Goal: Information Seeking & Learning: Learn about a topic

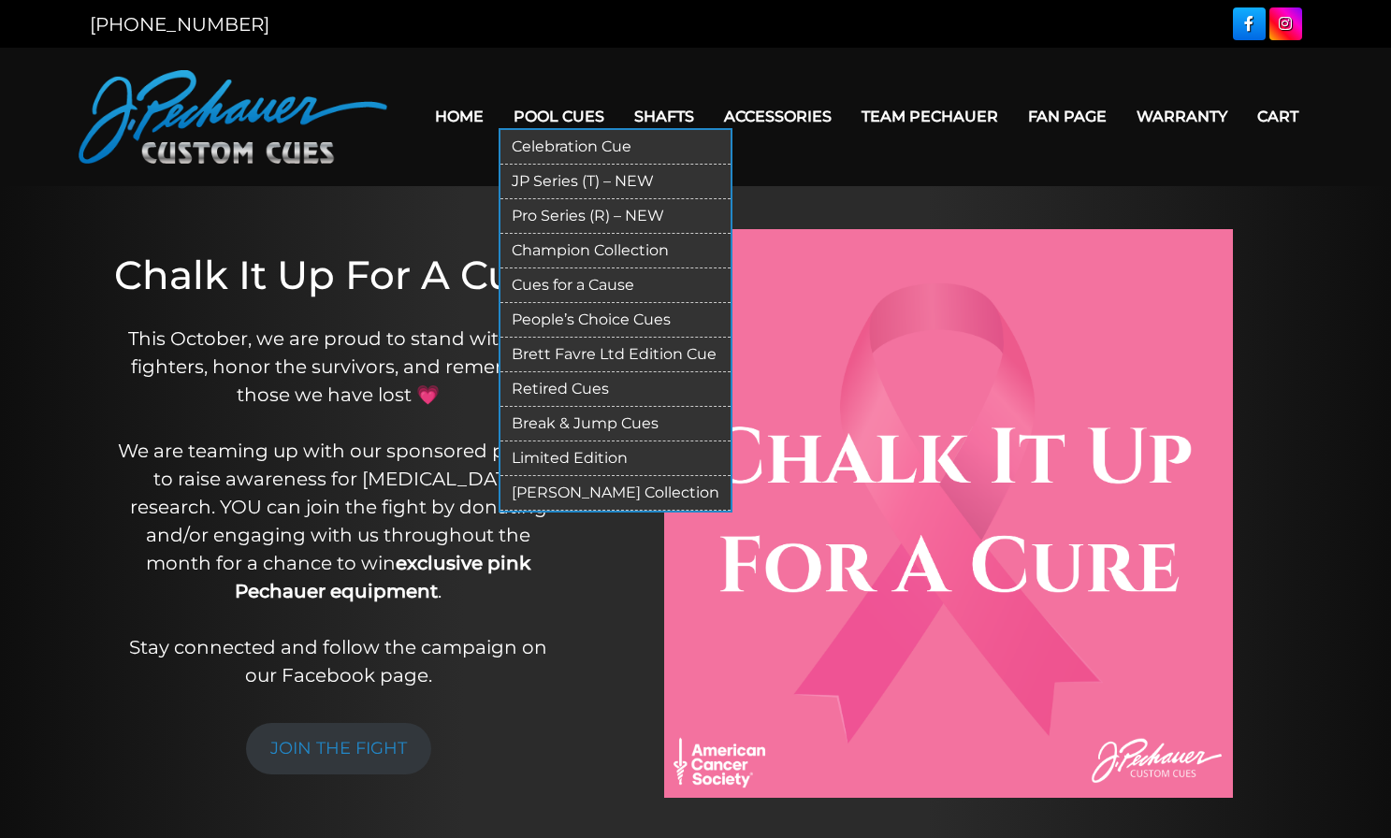
click at [541, 114] on link "Pool Cues" at bounding box center [559, 117] width 121 height 48
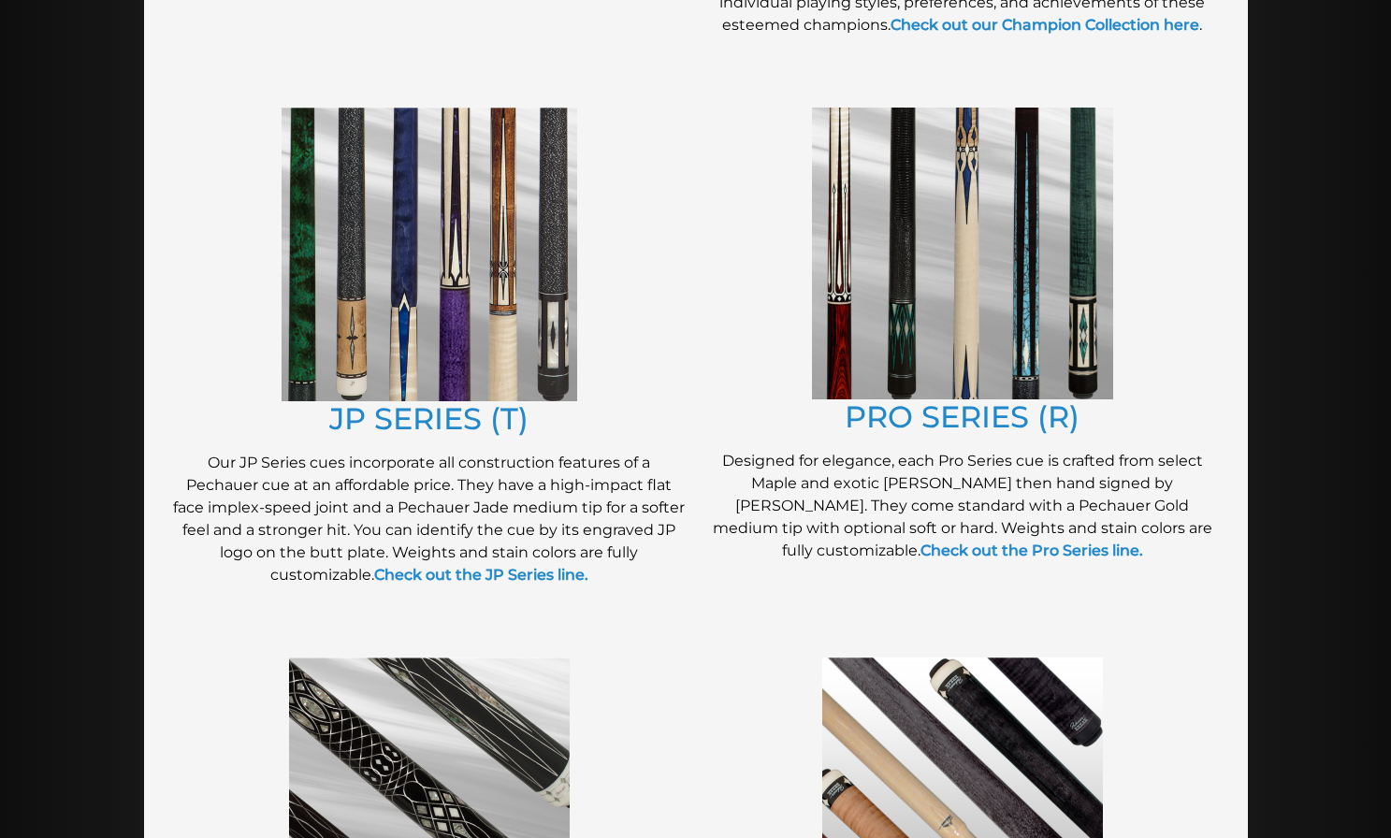
scroll to position [906, 0]
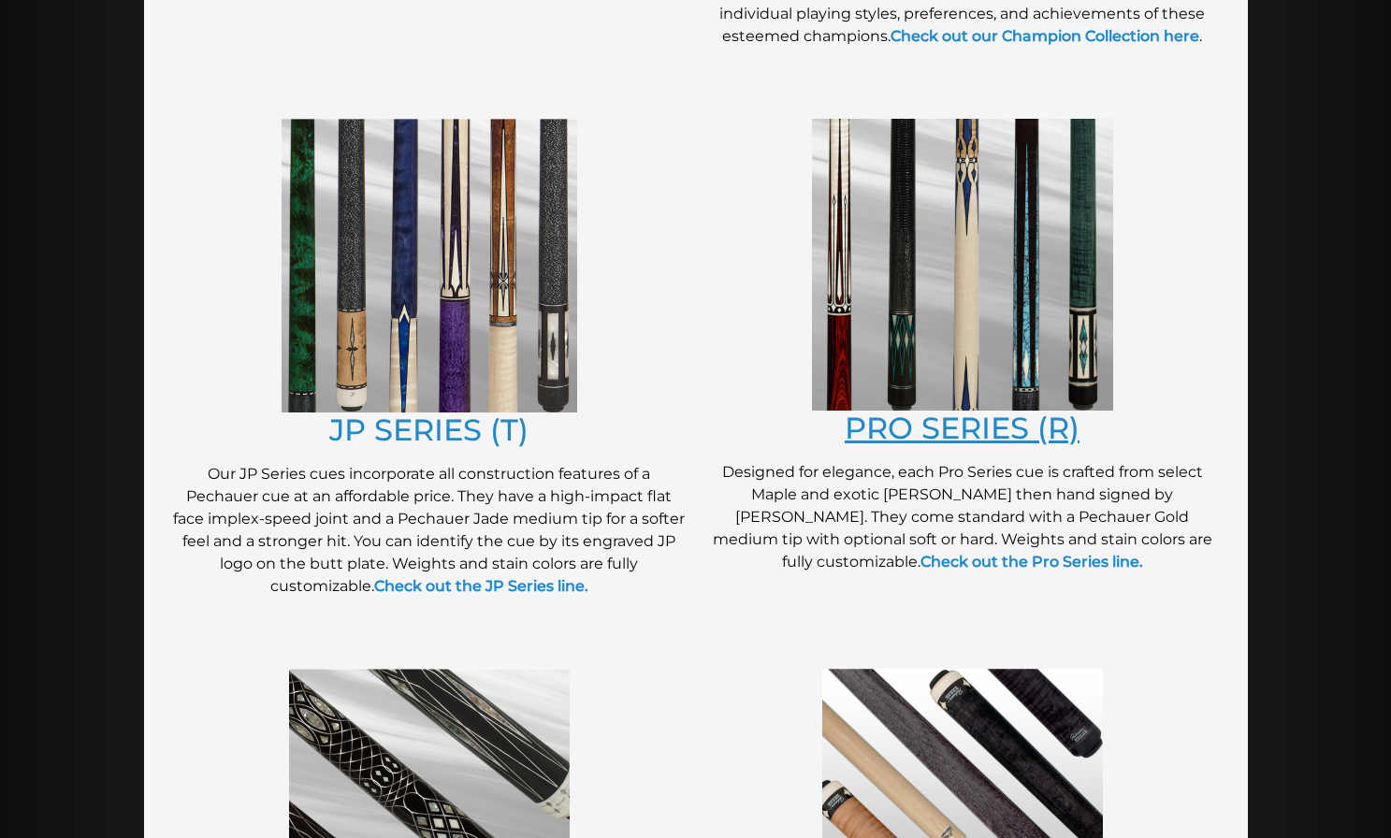
click at [993, 414] on link "PRO SERIES (R)" at bounding box center [962, 428] width 235 height 36
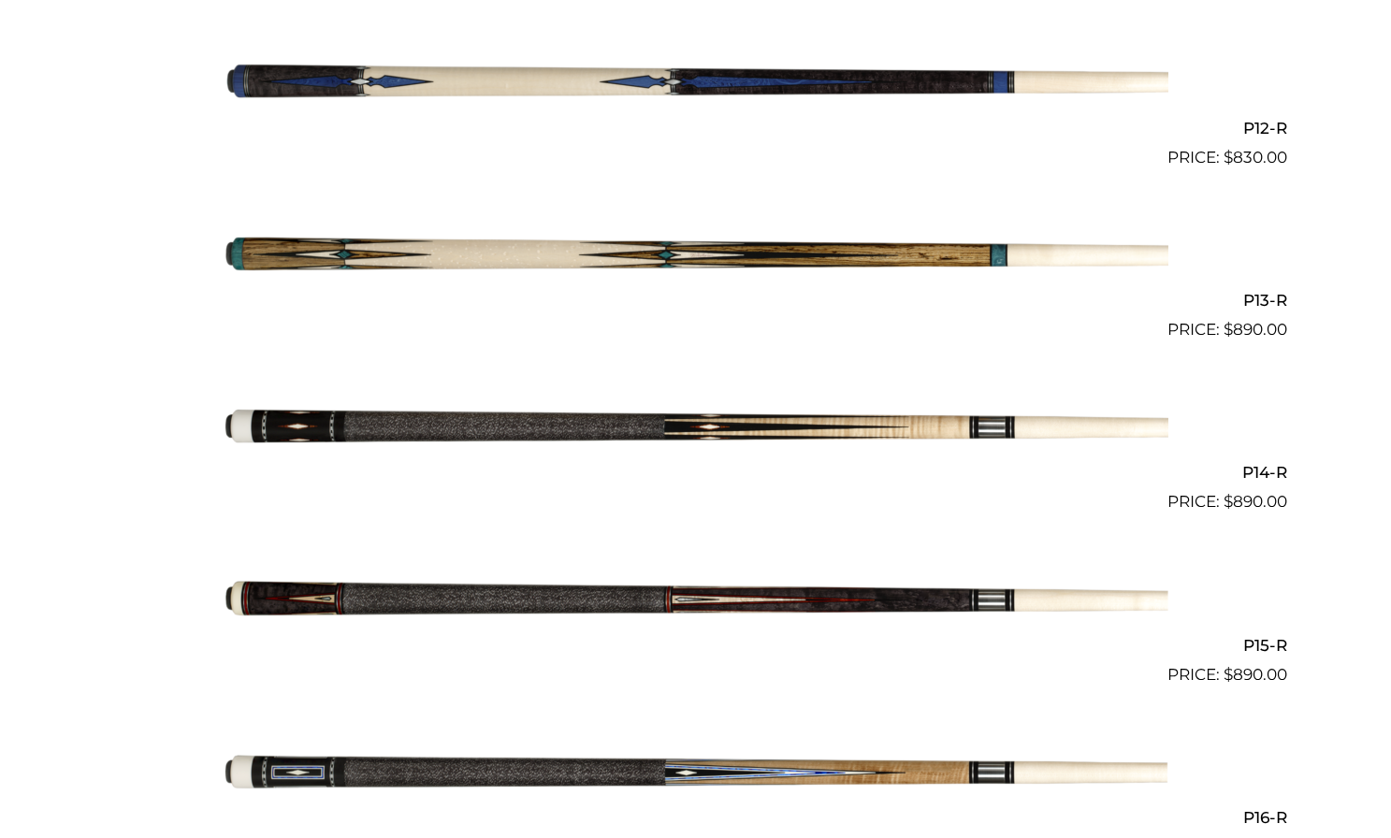
scroll to position [2499, 0]
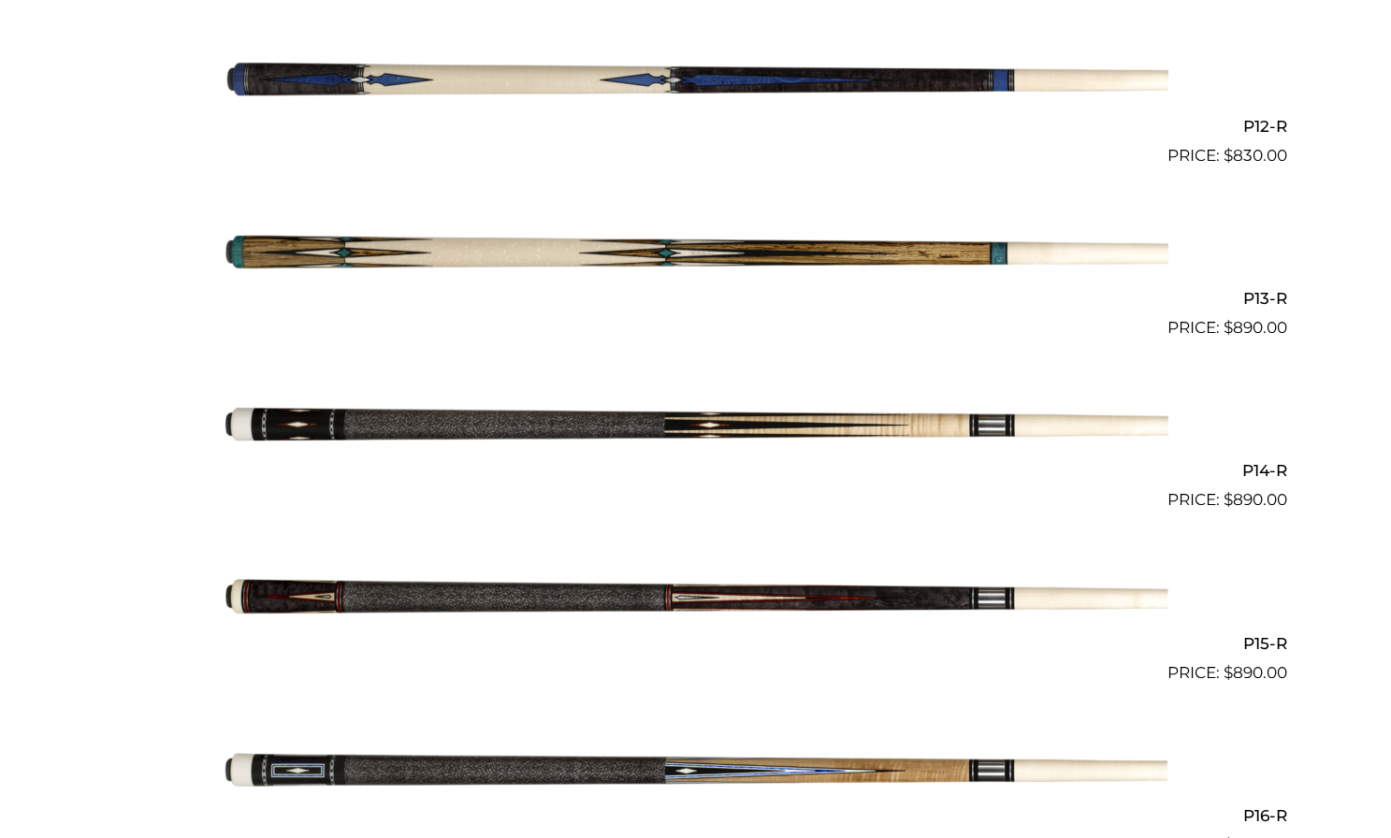
click at [529, 423] on img at bounding box center [696, 426] width 945 height 157
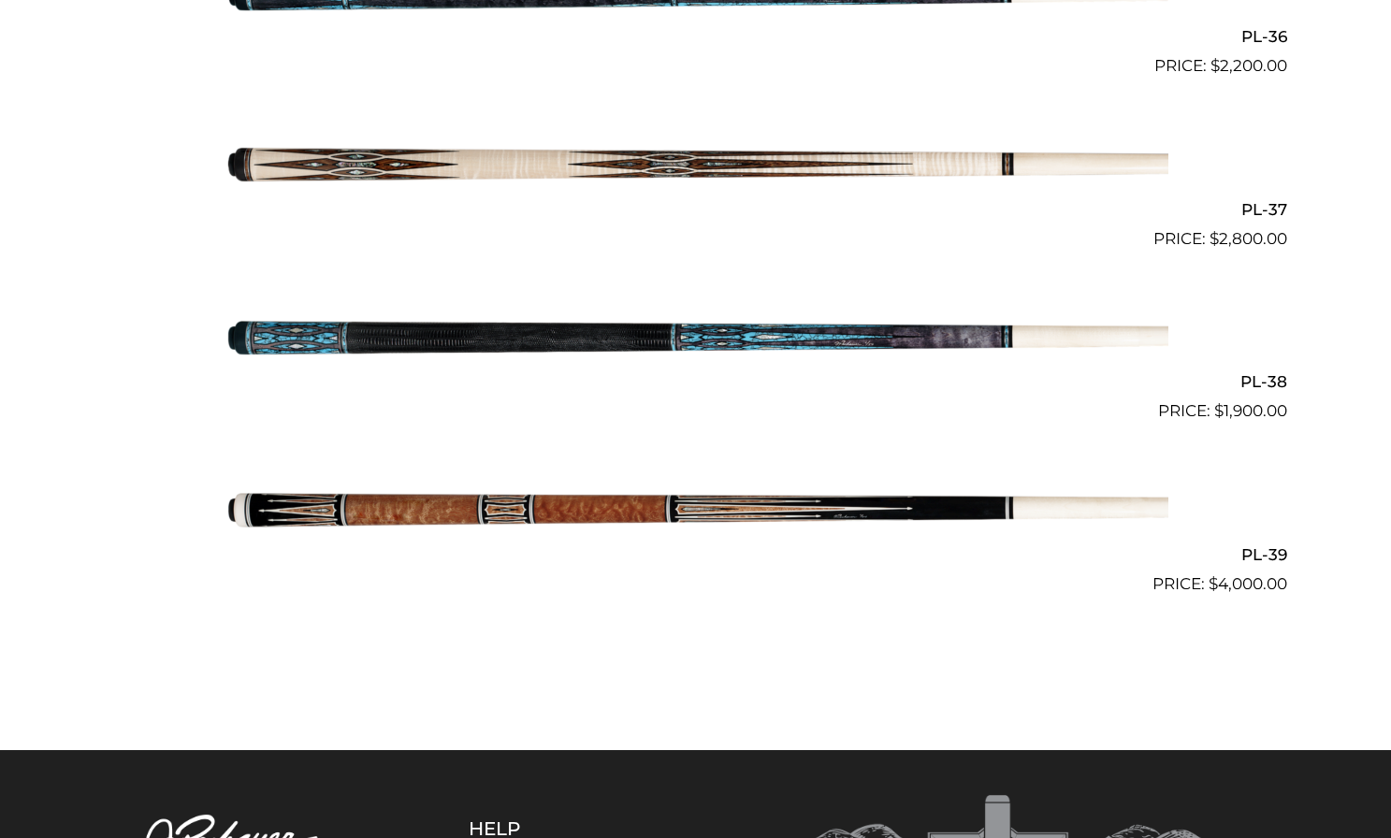
scroll to position [5231, 0]
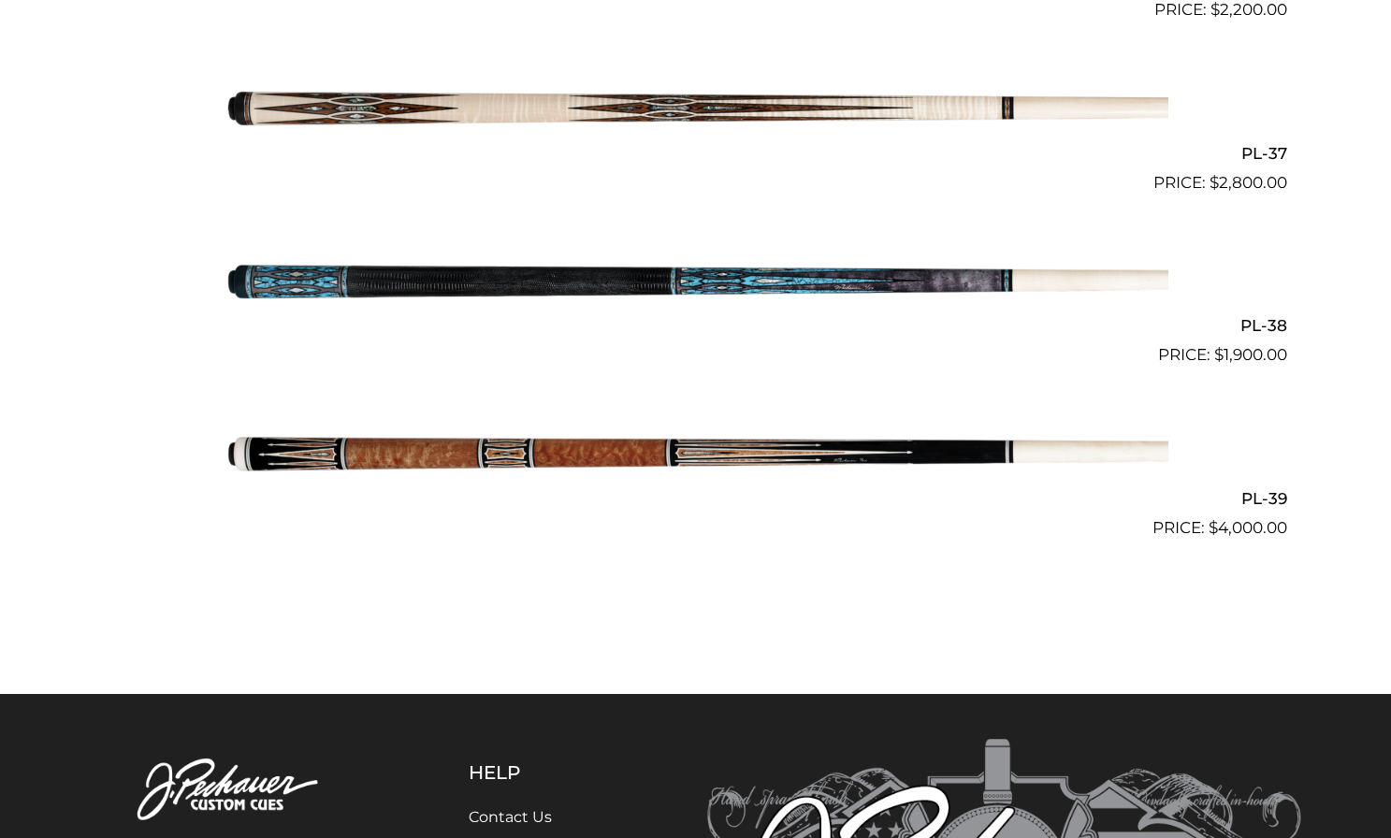
click at [467, 417] on img at bounding box center [696, 453] width 945 height 157
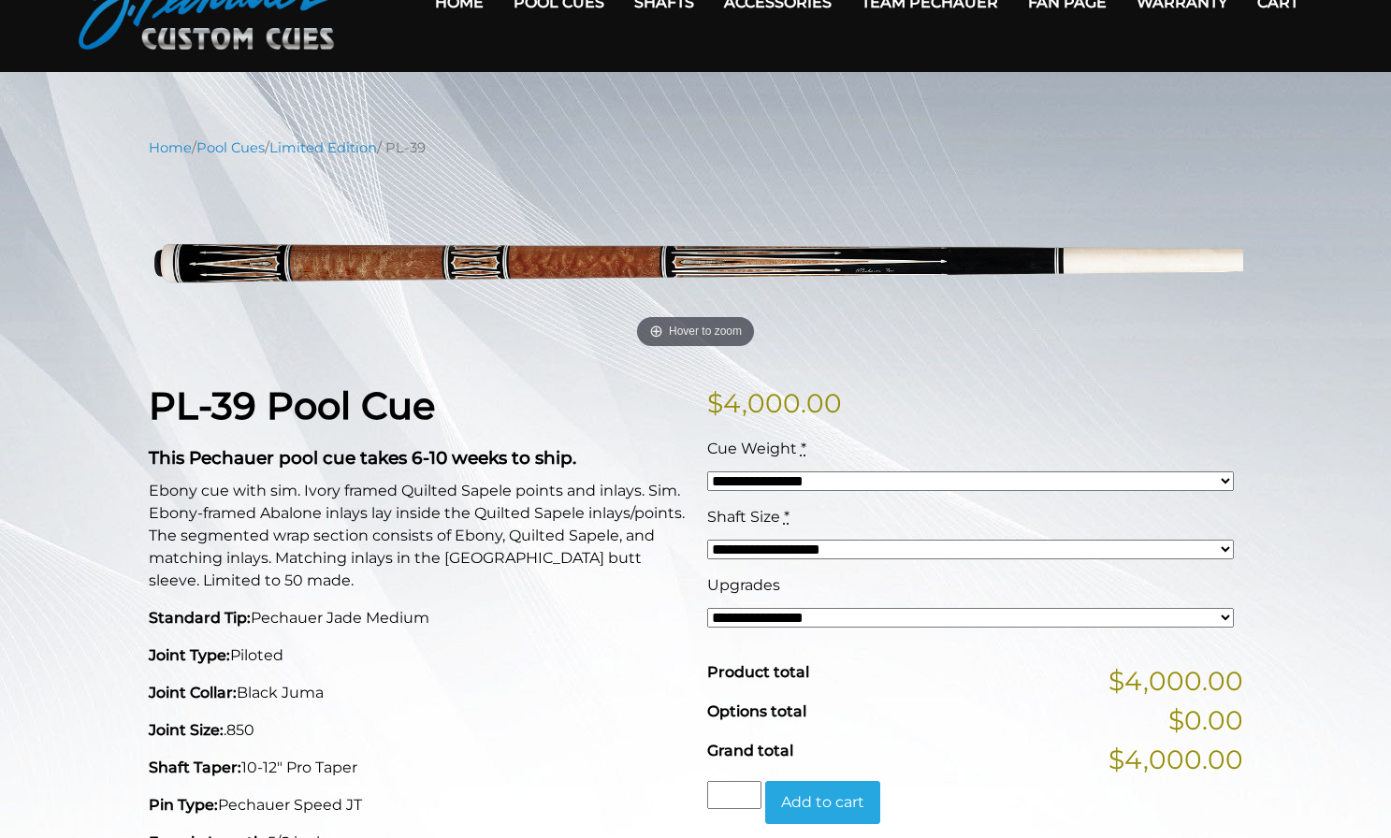
scroll to position [99, 0]
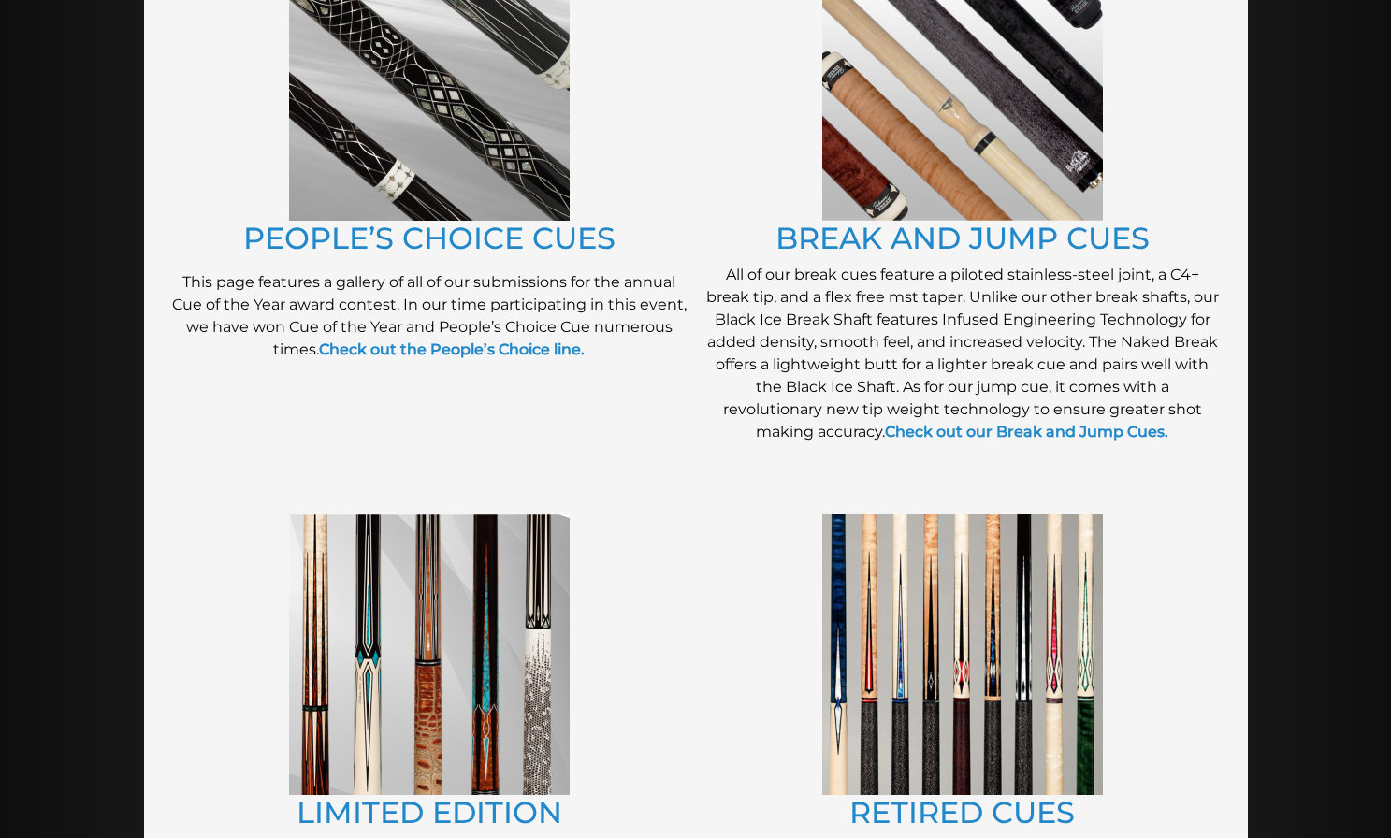
scroll to position [1634, 0]
click at [516, 237] on link "PEOPLE’S CHOICE CUES" at bounding box center [429, 239] width 372 height 36
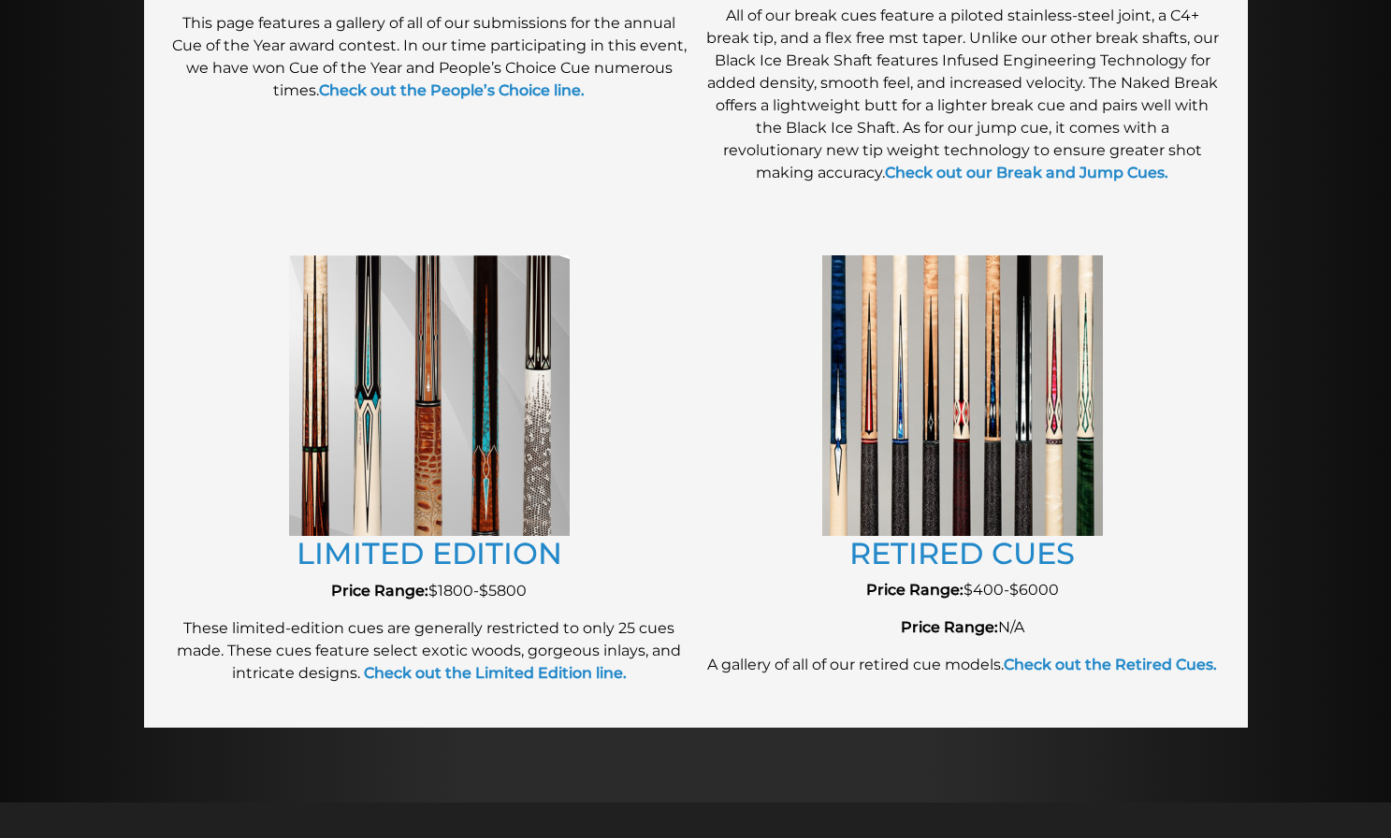
scroll to position [1912, 0]
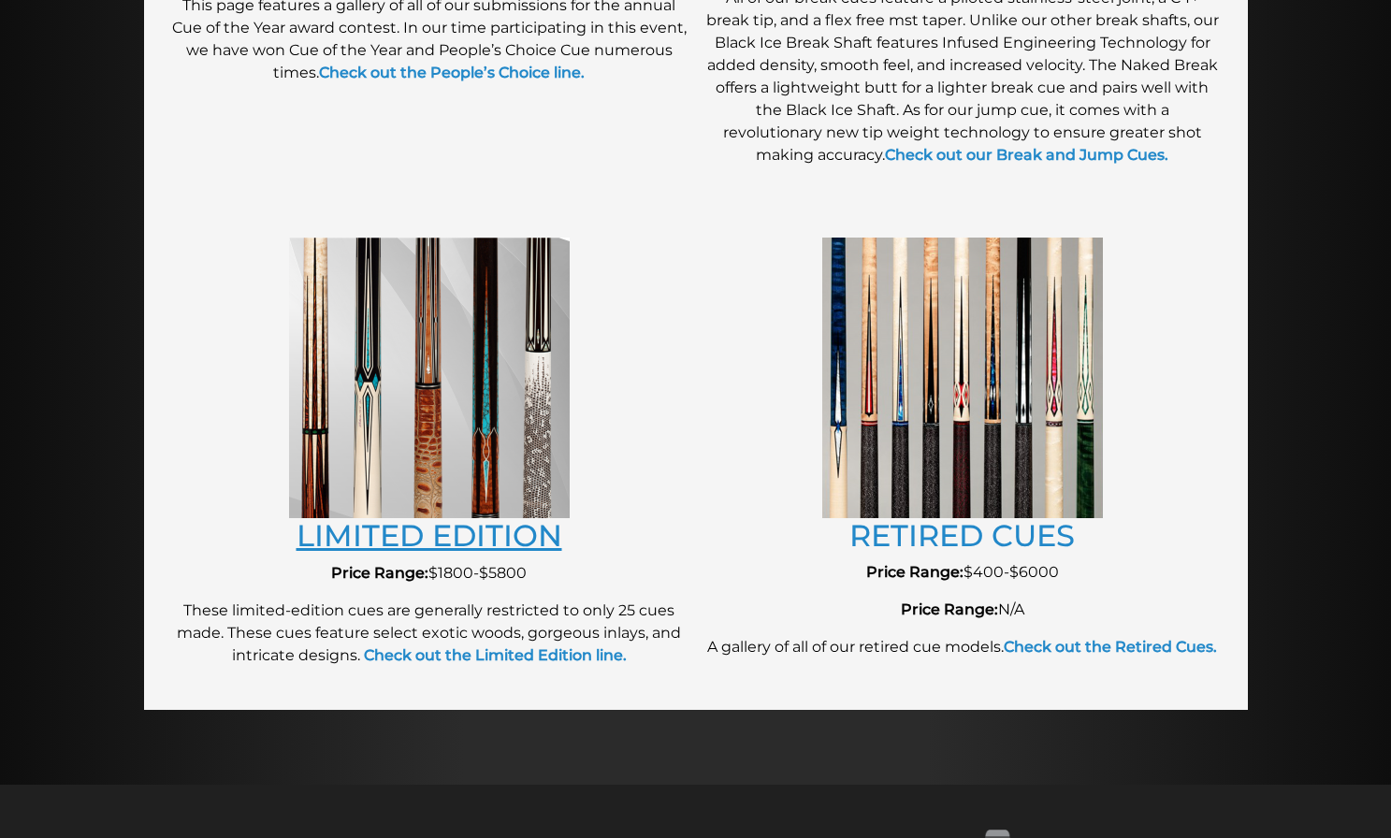
click at [402, 537] on link "LIMITED EDITION" at bounding box center [429, 535] width 266 height 36
click at [941, 526] on link "RETIRED CUES" at bounding box center [961, 535] width 225 height 36
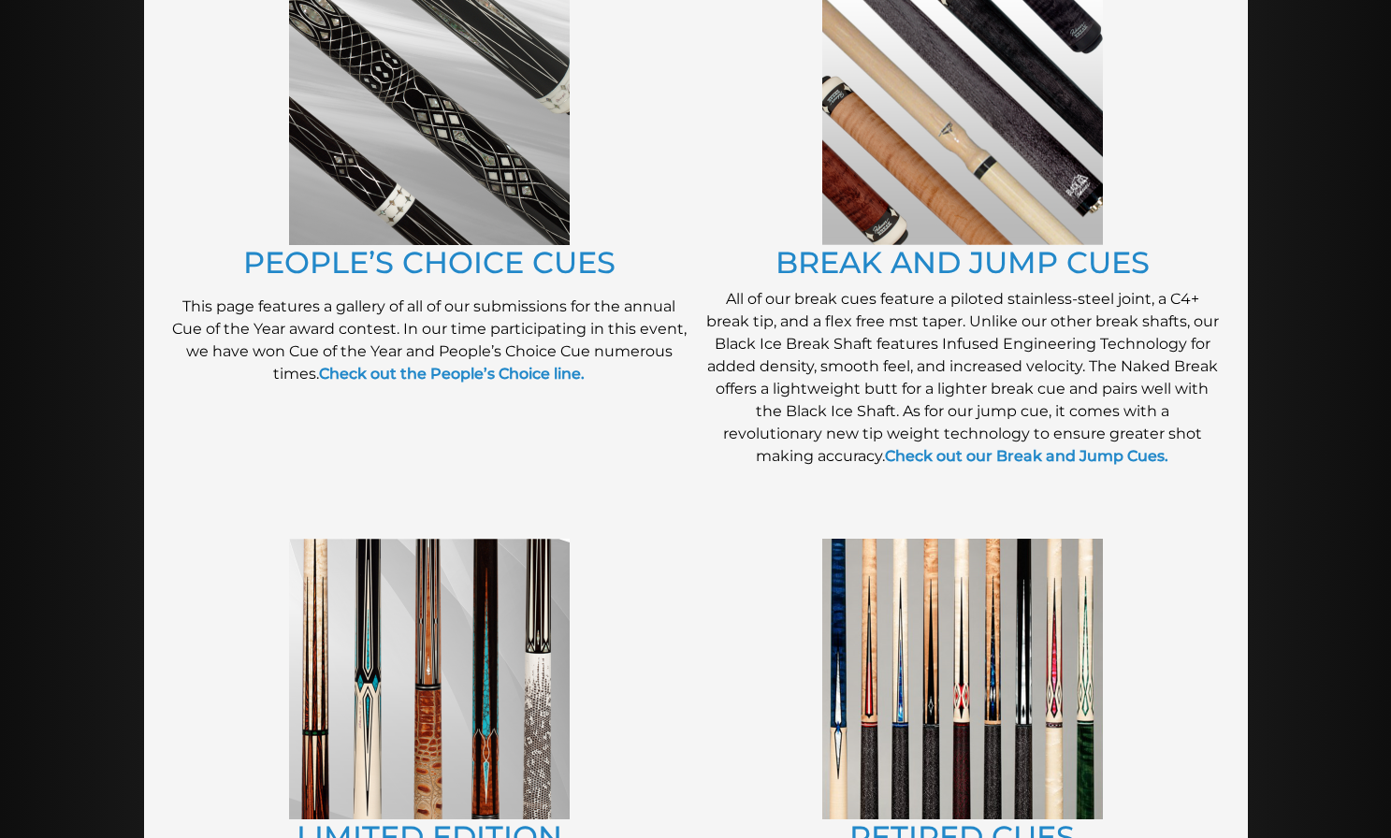
scroll to position [1516, 0]
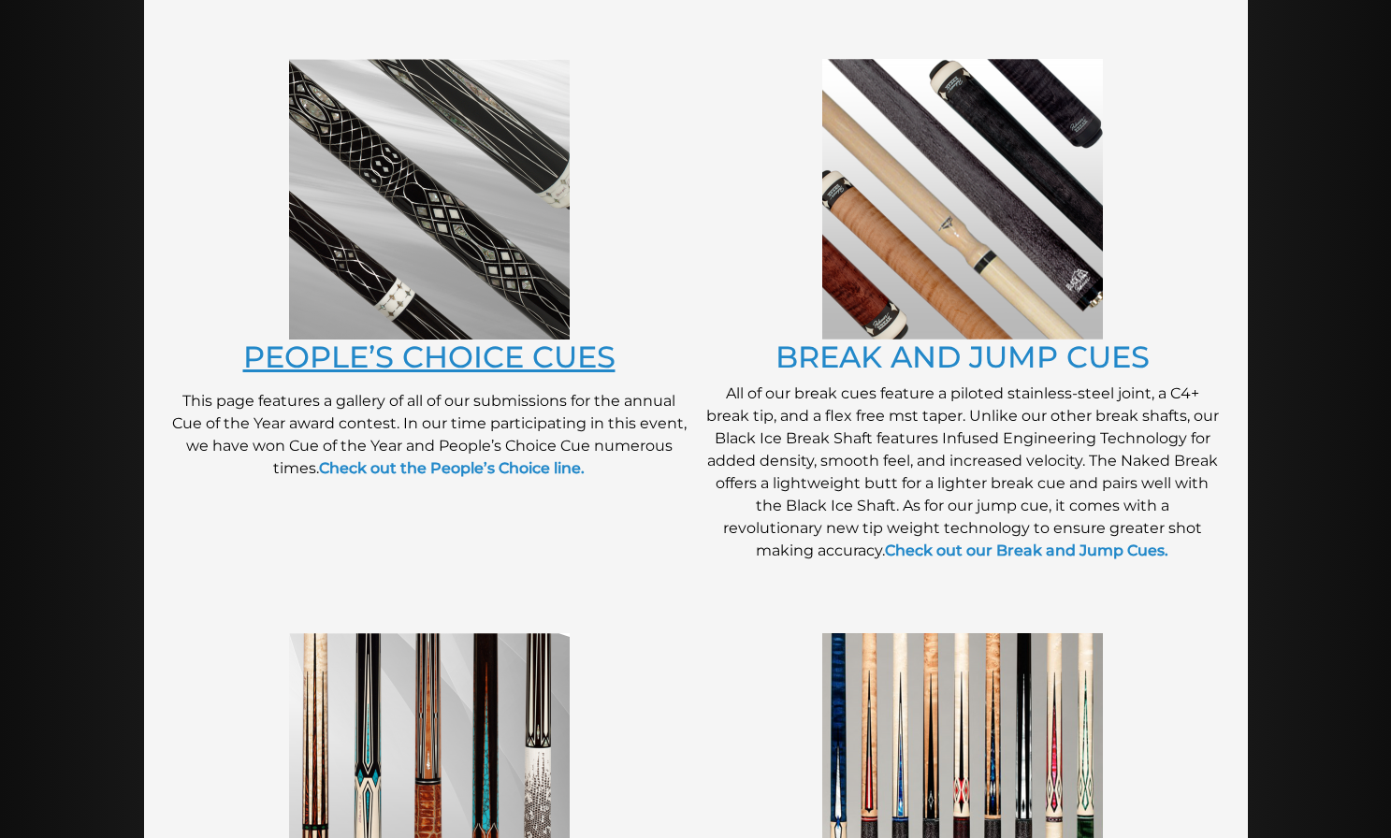
click at [471, 361] on link "PEOPLE’S CHOICE CUES" at bounding box center [429, 357] width 372 height 36
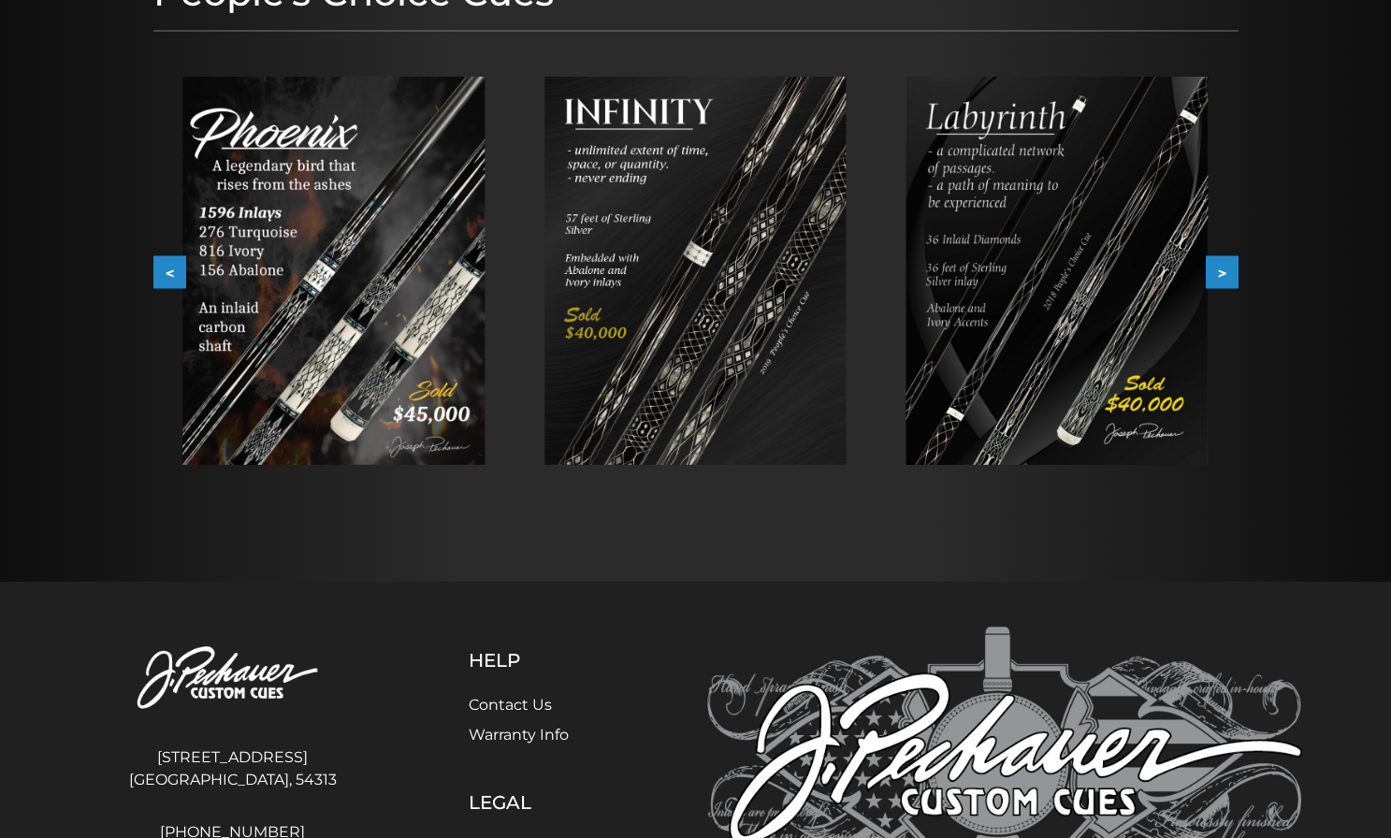
scroll to position [246, 0]
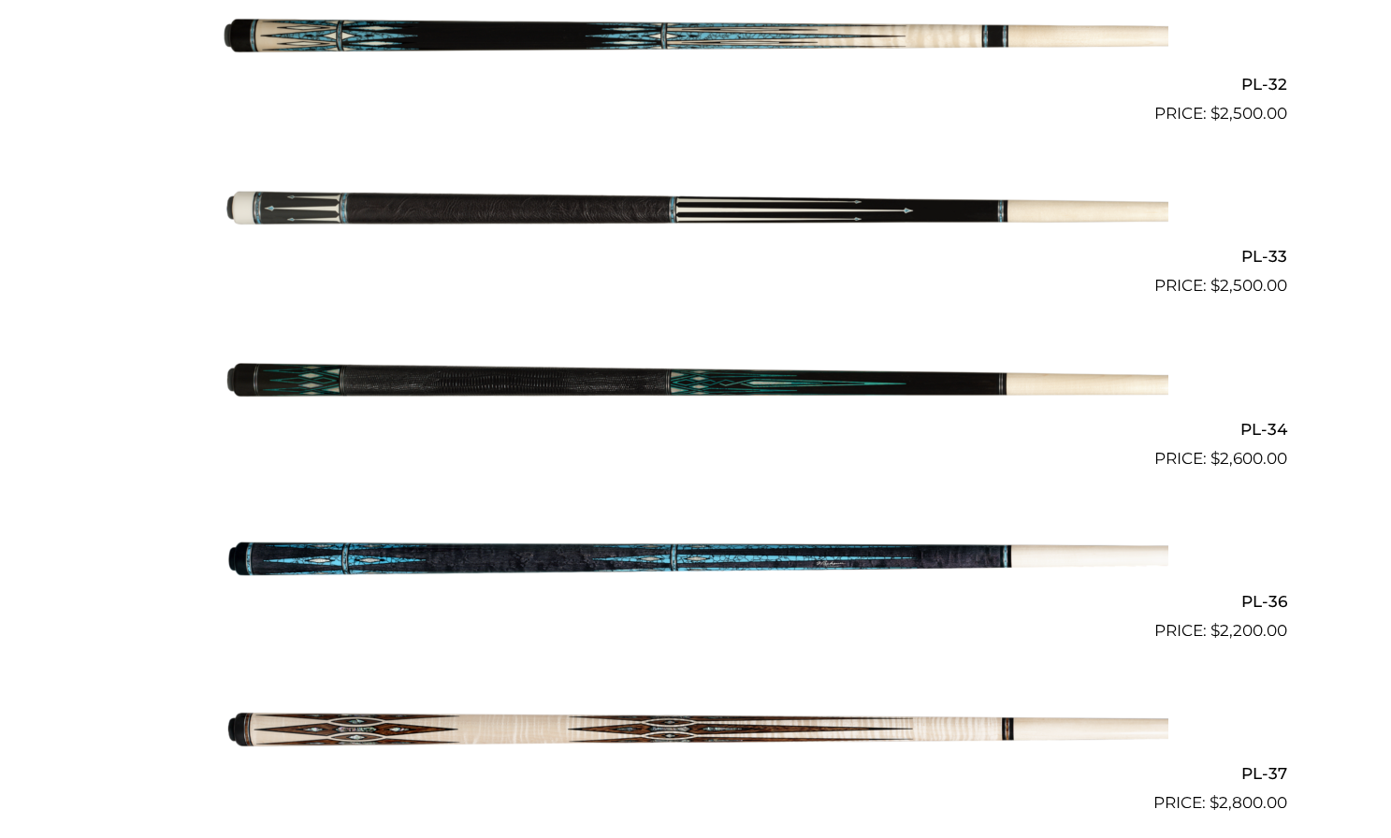
scroll to position [1369, 0]
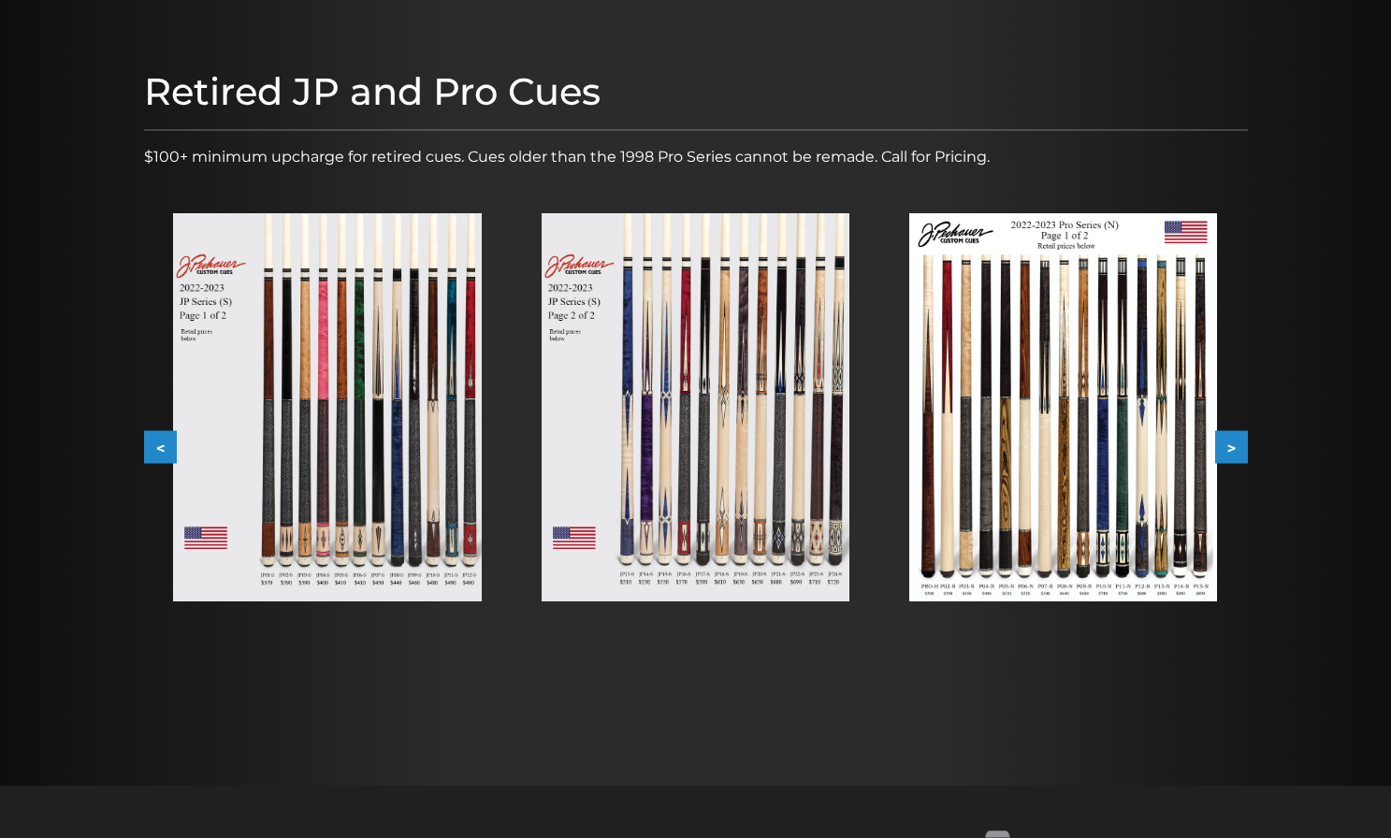
scroll to position [186, 0]
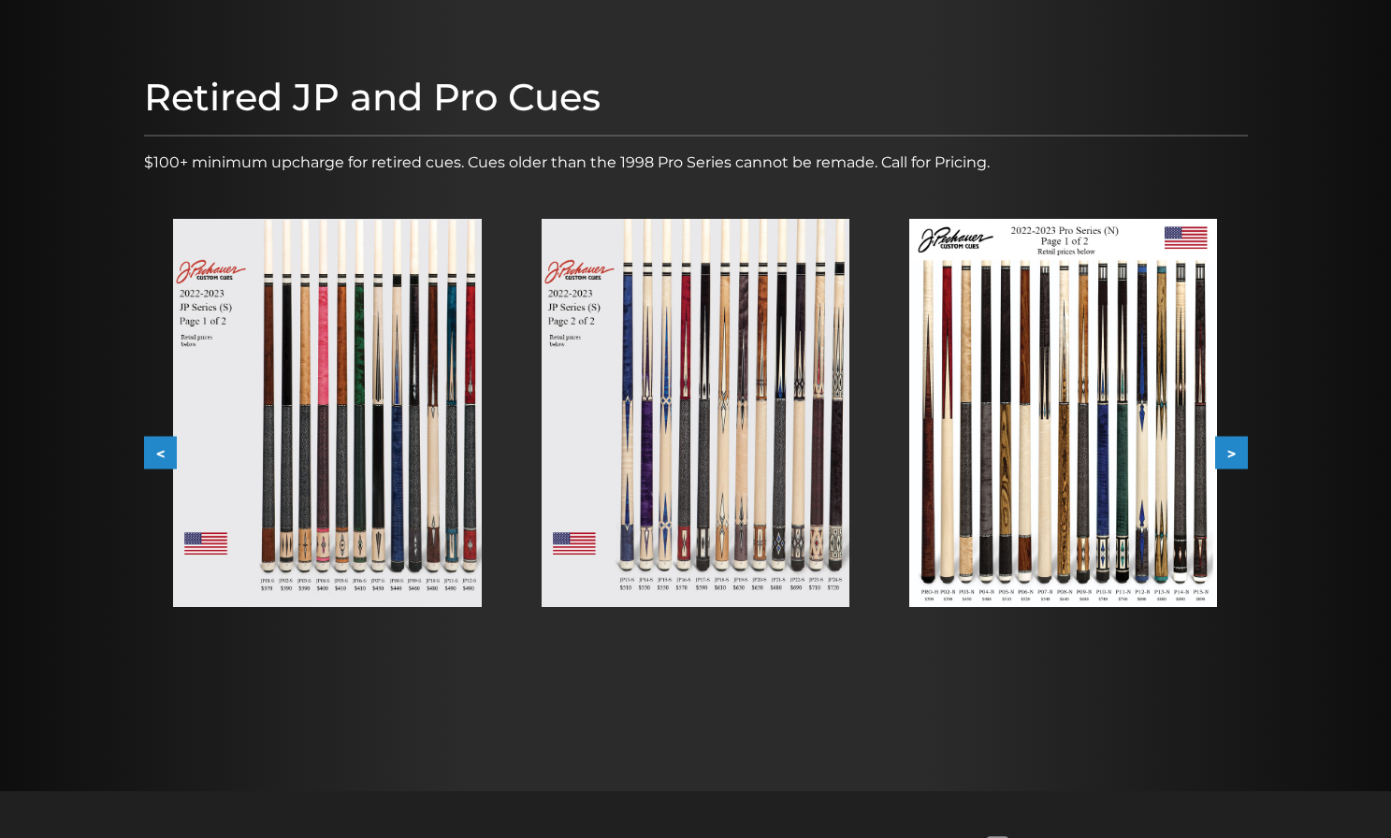
click at [1029, 468] on img at bounding box center [1063, 413] width 308 height 388
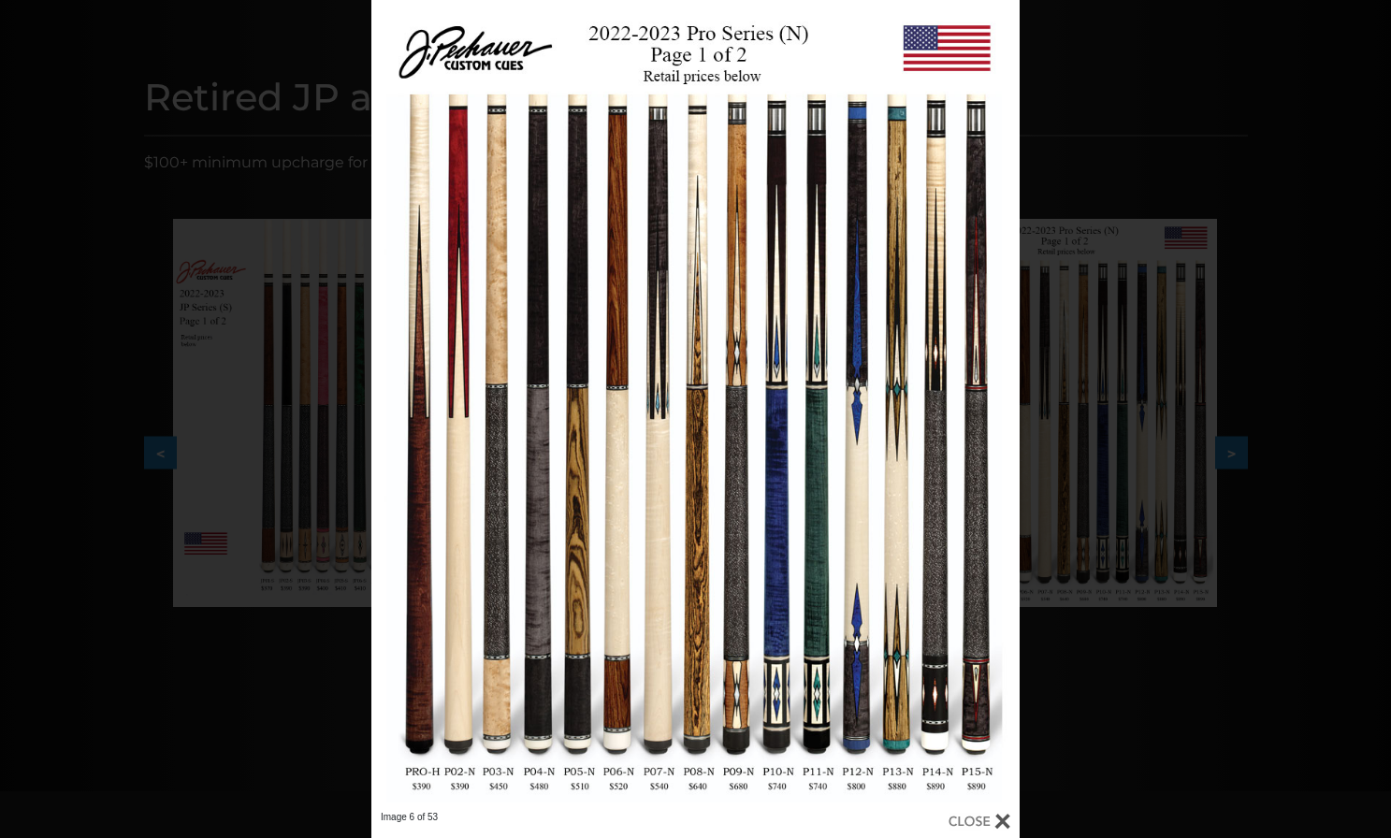
click at [1123, 64] on div "Image 6 of 53" at bounding box center [695, 419] width 1391 height 838
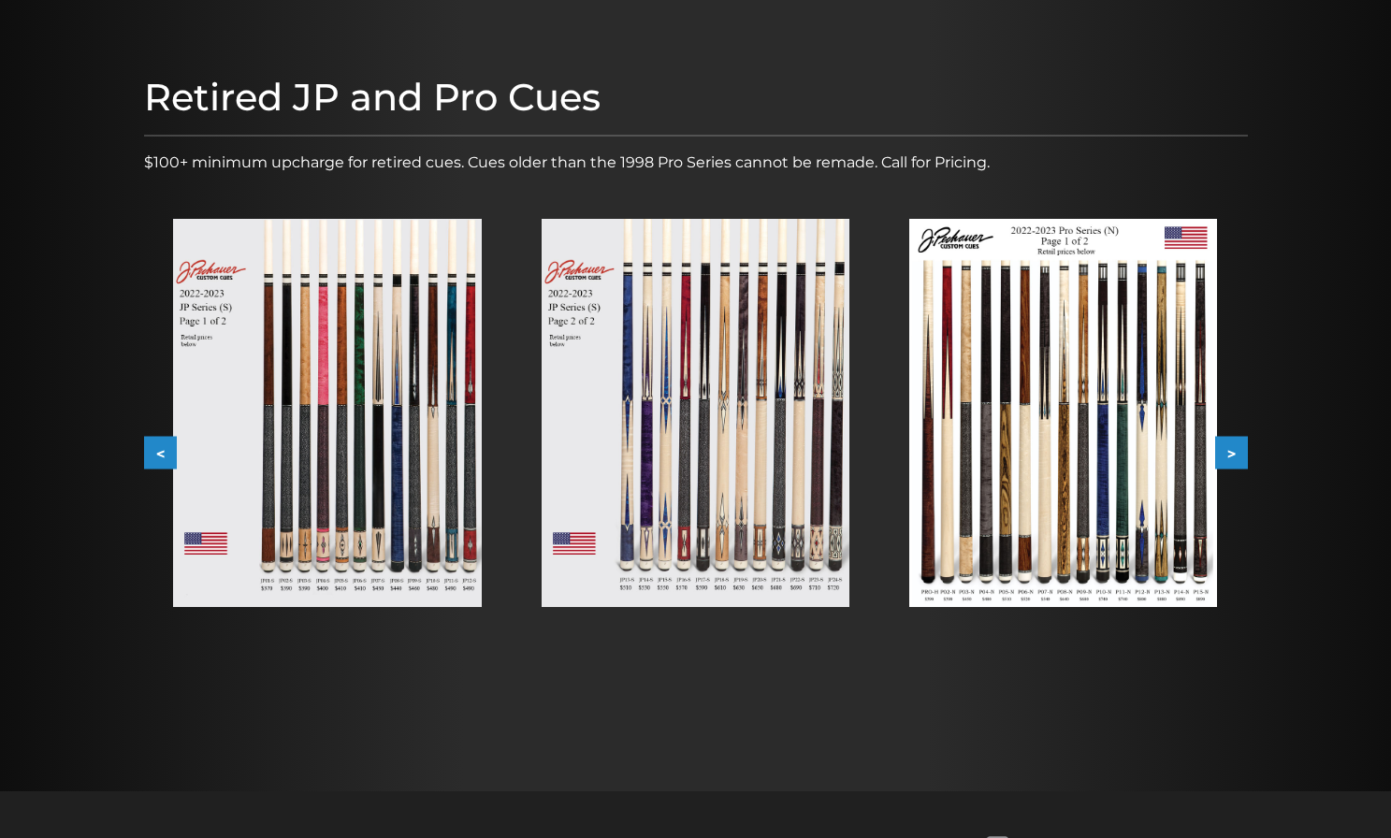
click at [345, 328] on img at bounding box center [327, 413] width 308 height 388
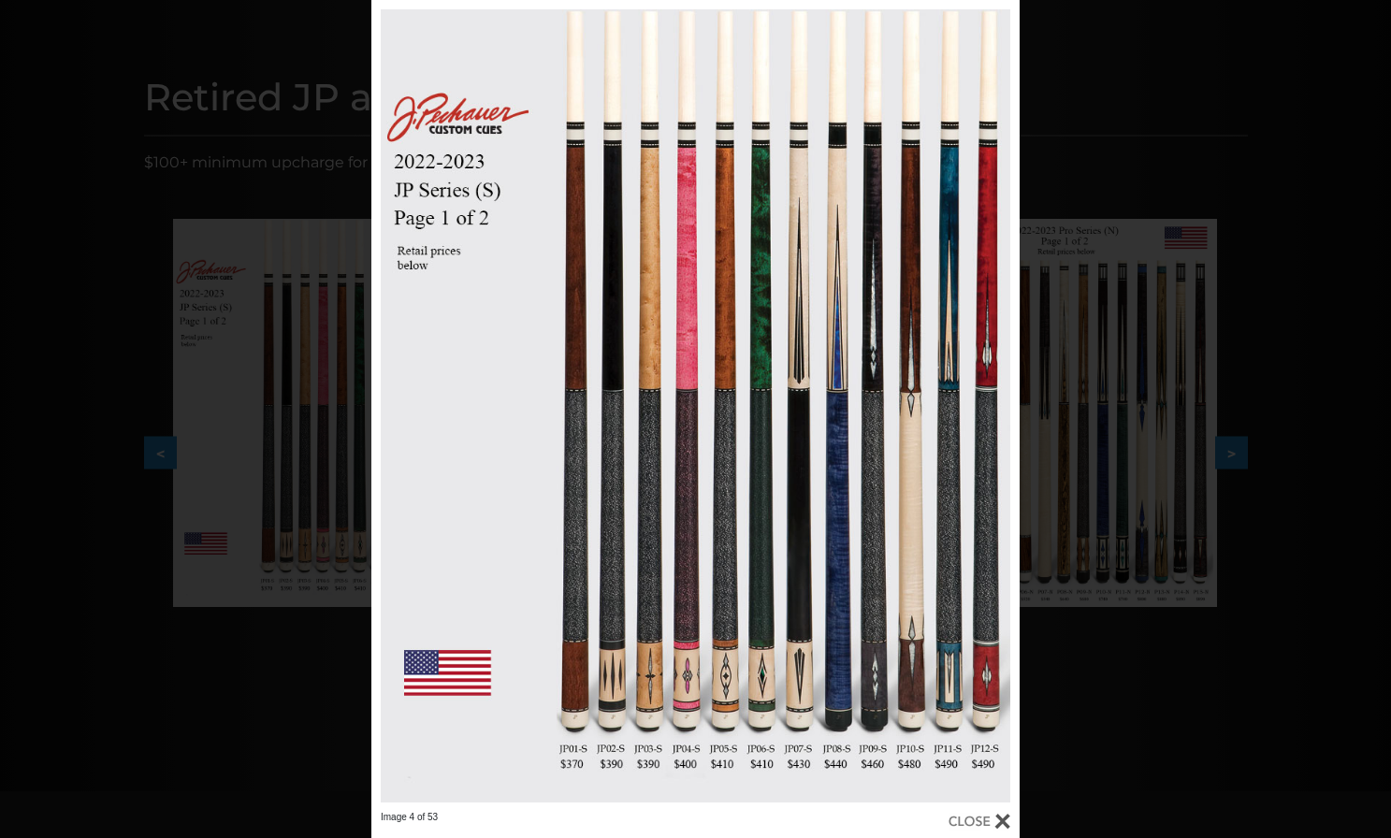
click at [1138, 28] on div "Image 4 of 53" at bounding box center [695, 419] width 1391 height 838
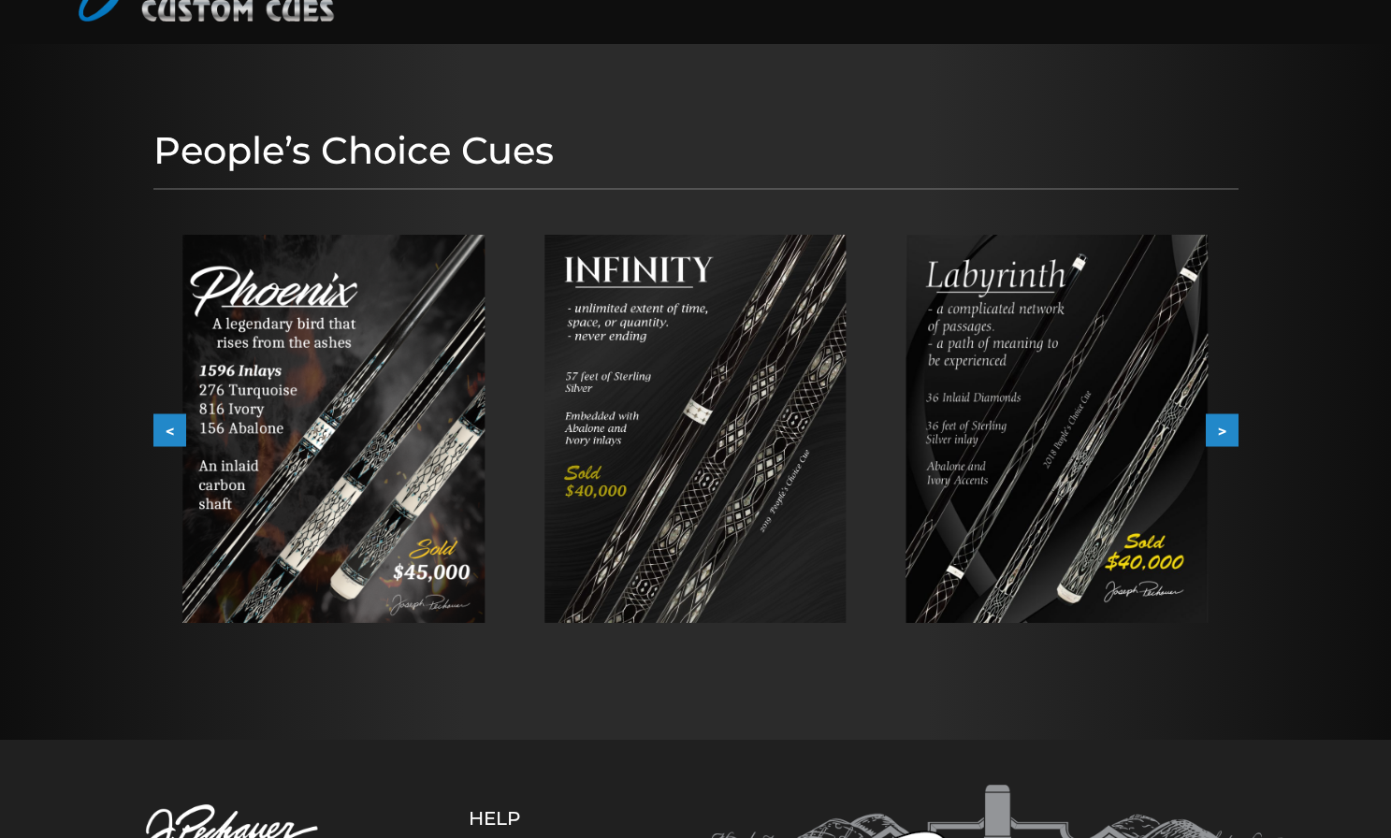
scroll to position [163, 0]
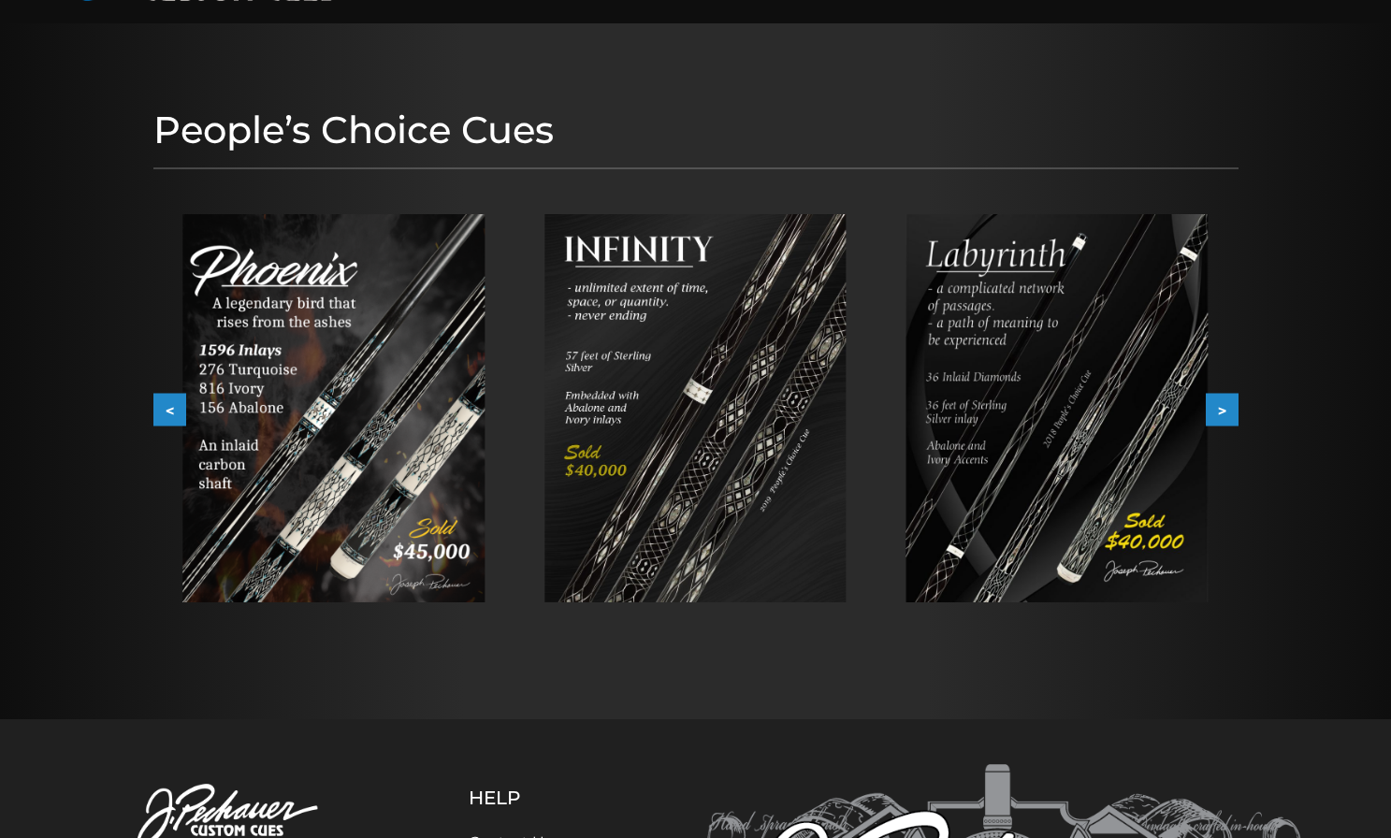
click at [395, 406] on img at bounding box center [333, 408] width 302 height 388
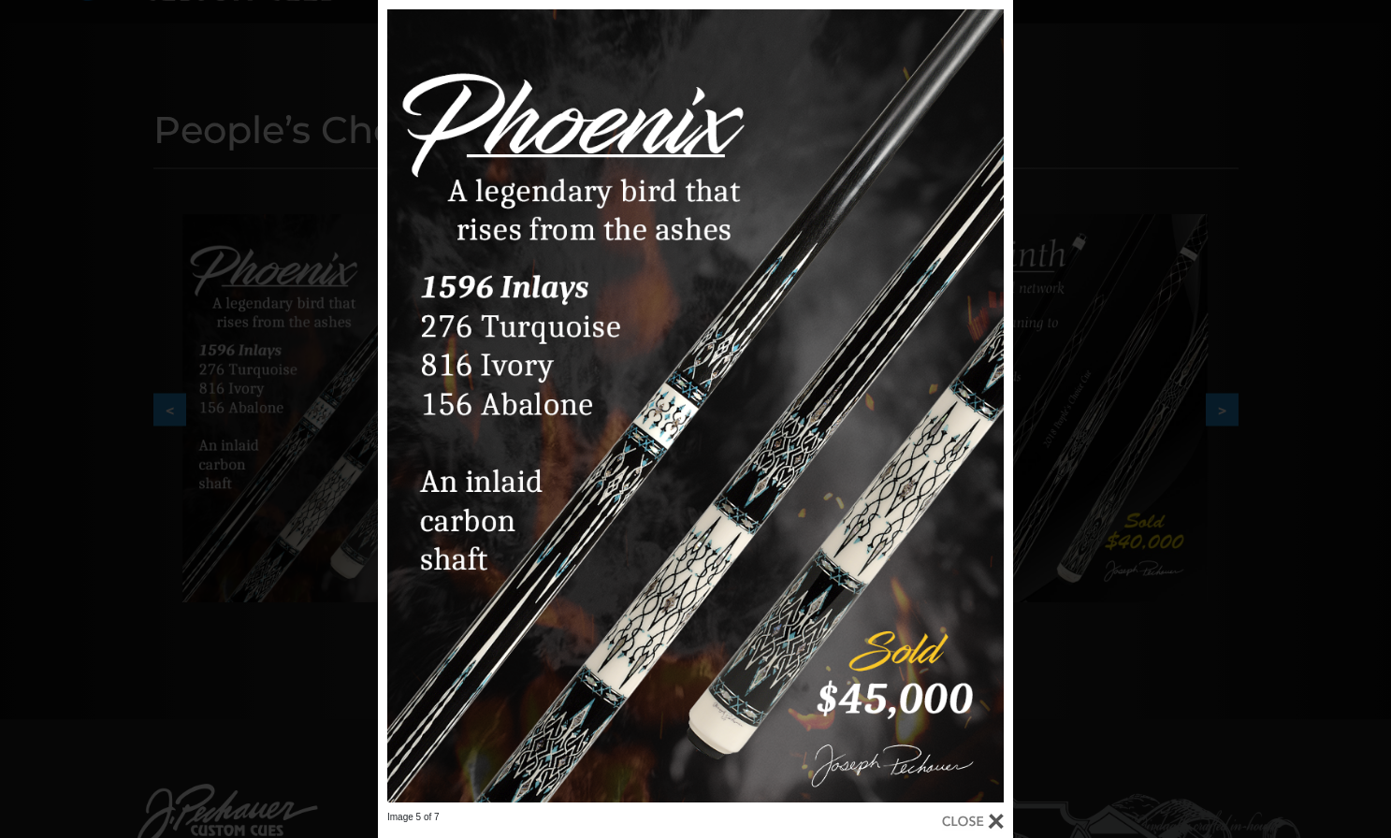
click at [1063, 124] on div "Image 5 of 7" at bounding box center [695, 419] width 1391 height 838
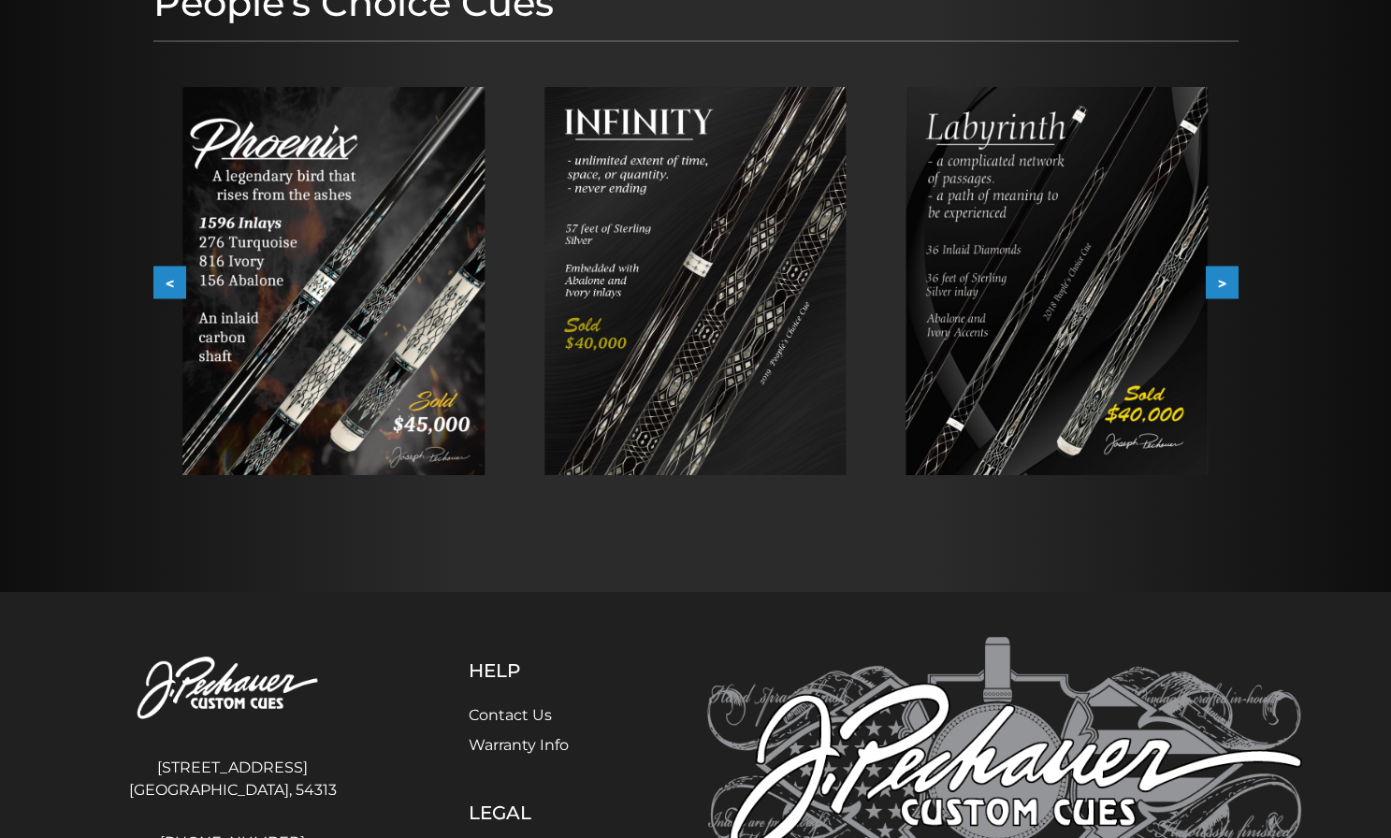
scroll to position [296, 0]
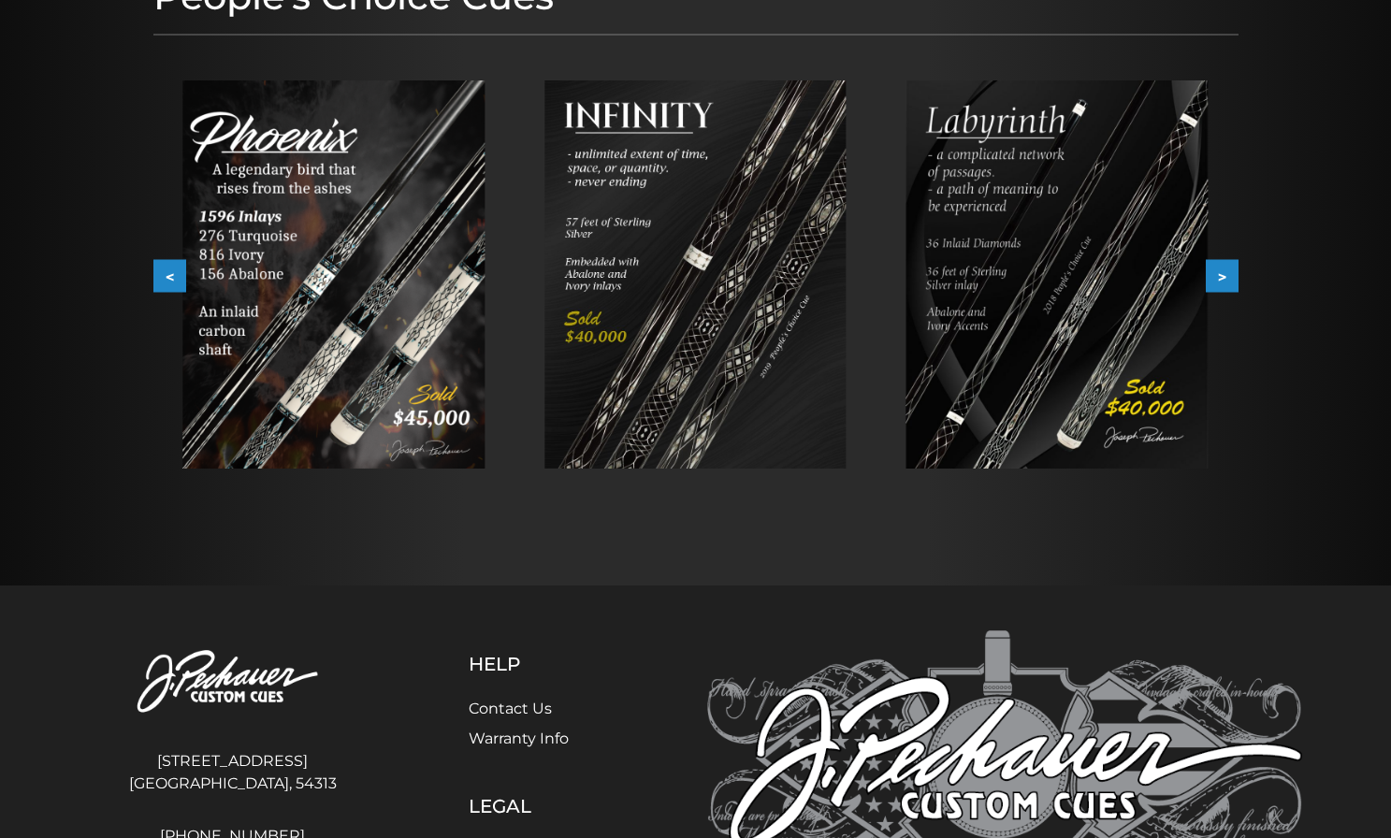
click at [1219, 273] on button ">" at bounding box center [1222, 276] width 33 height 33
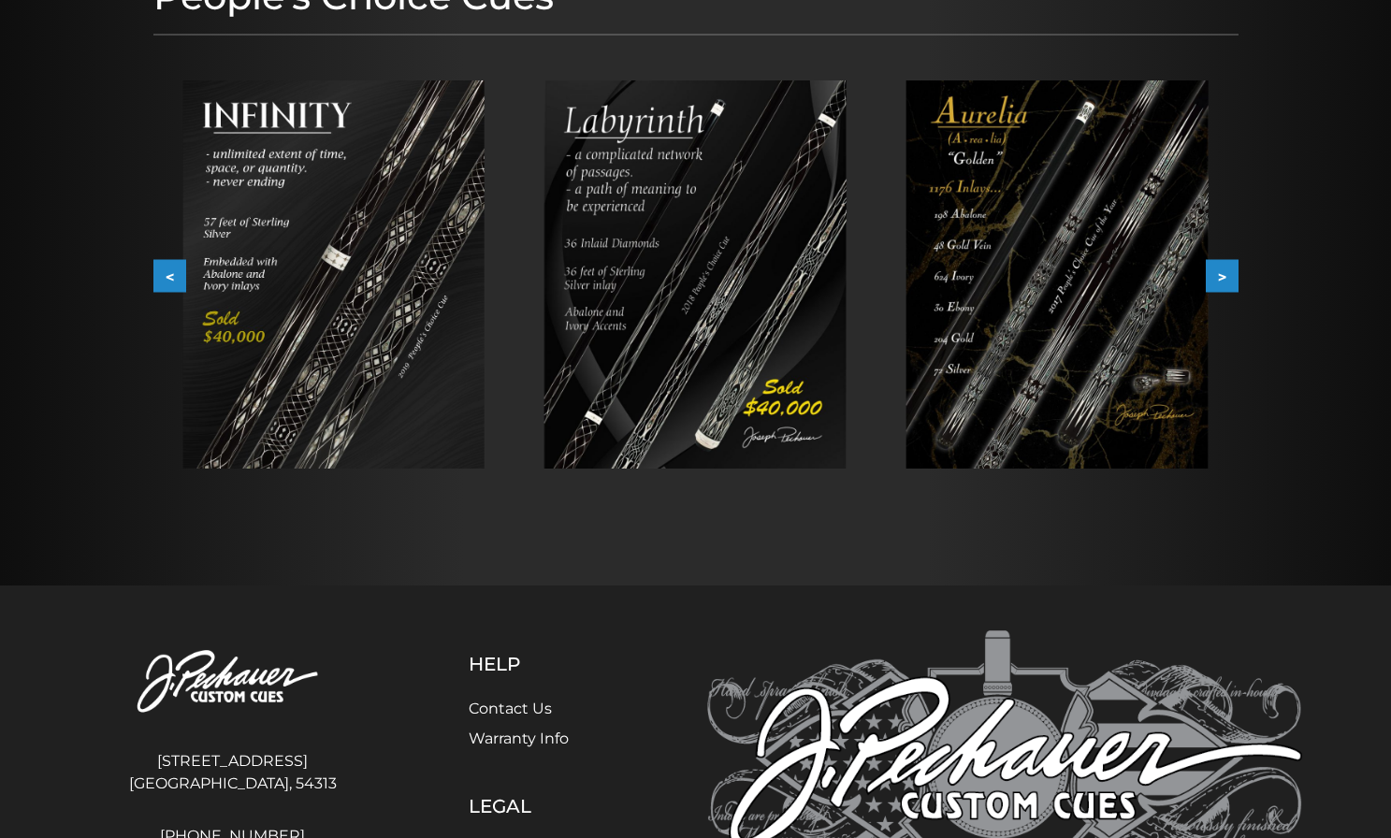
click at [1218, 275] on button ">" at bounding box center [1222, 276] width 33 height 33
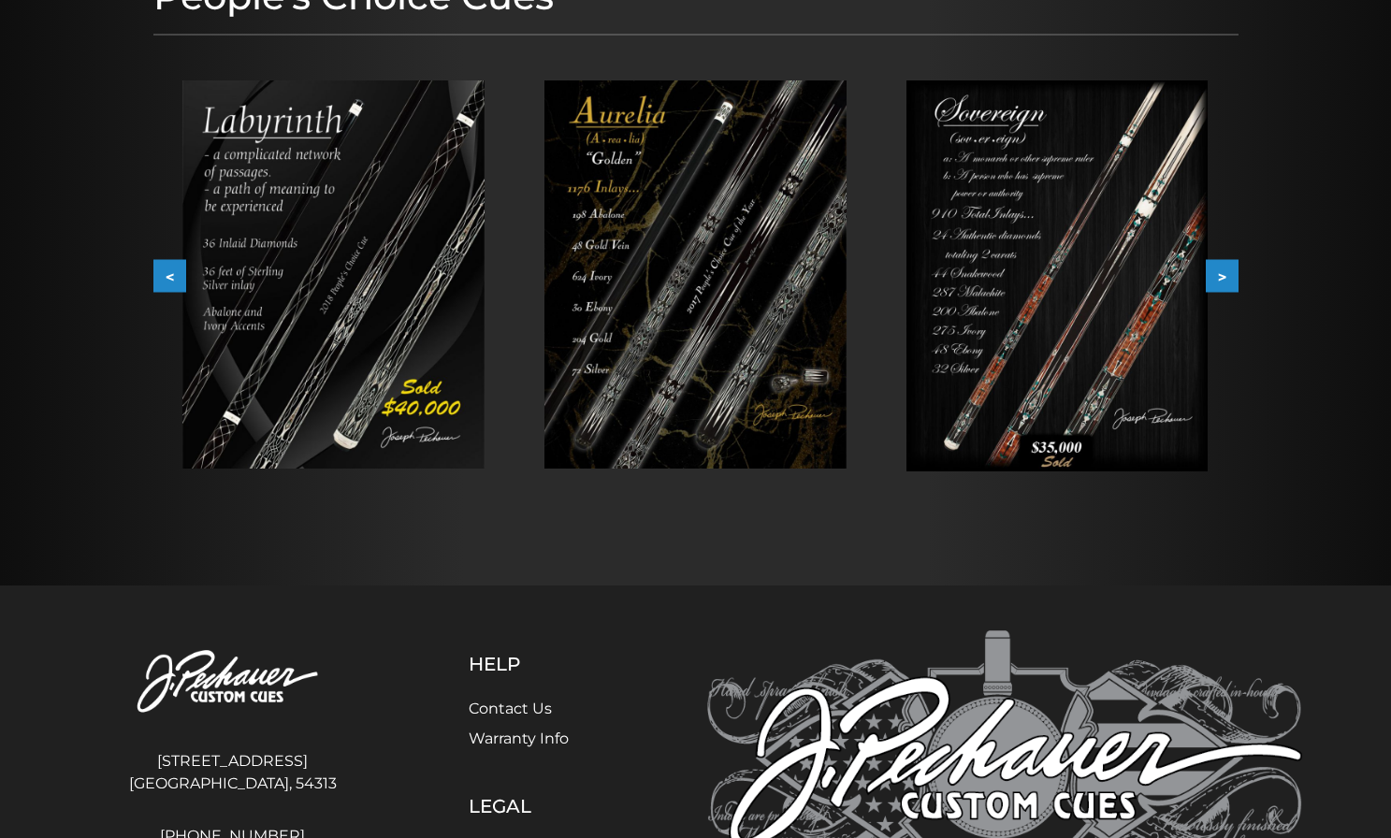
click at [1218, 275] on button ">" at bounding box center [1222, 276] width 33 height 33
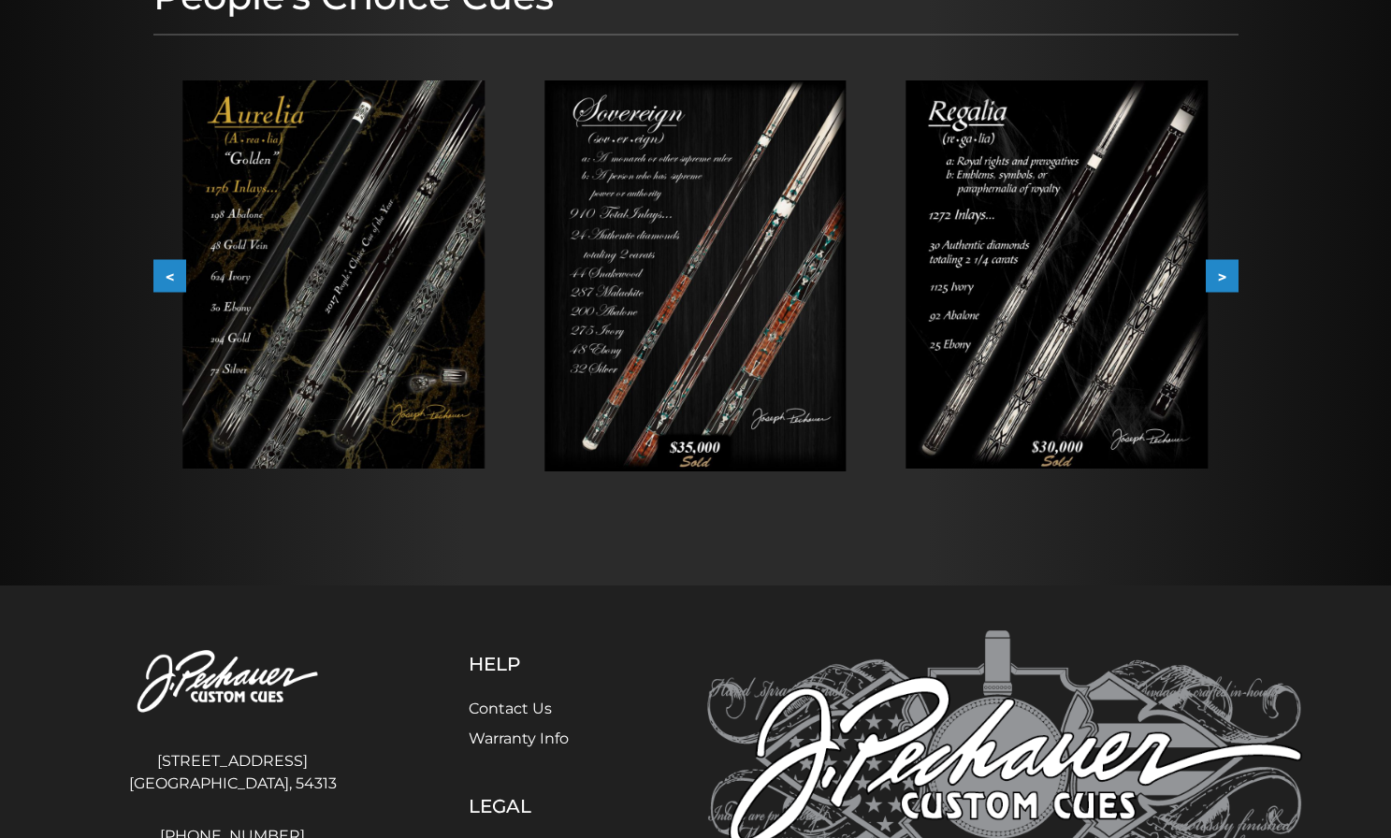
click at [1218, 275] on button ">" at bounding box center [1222, 276] width 33 height 33
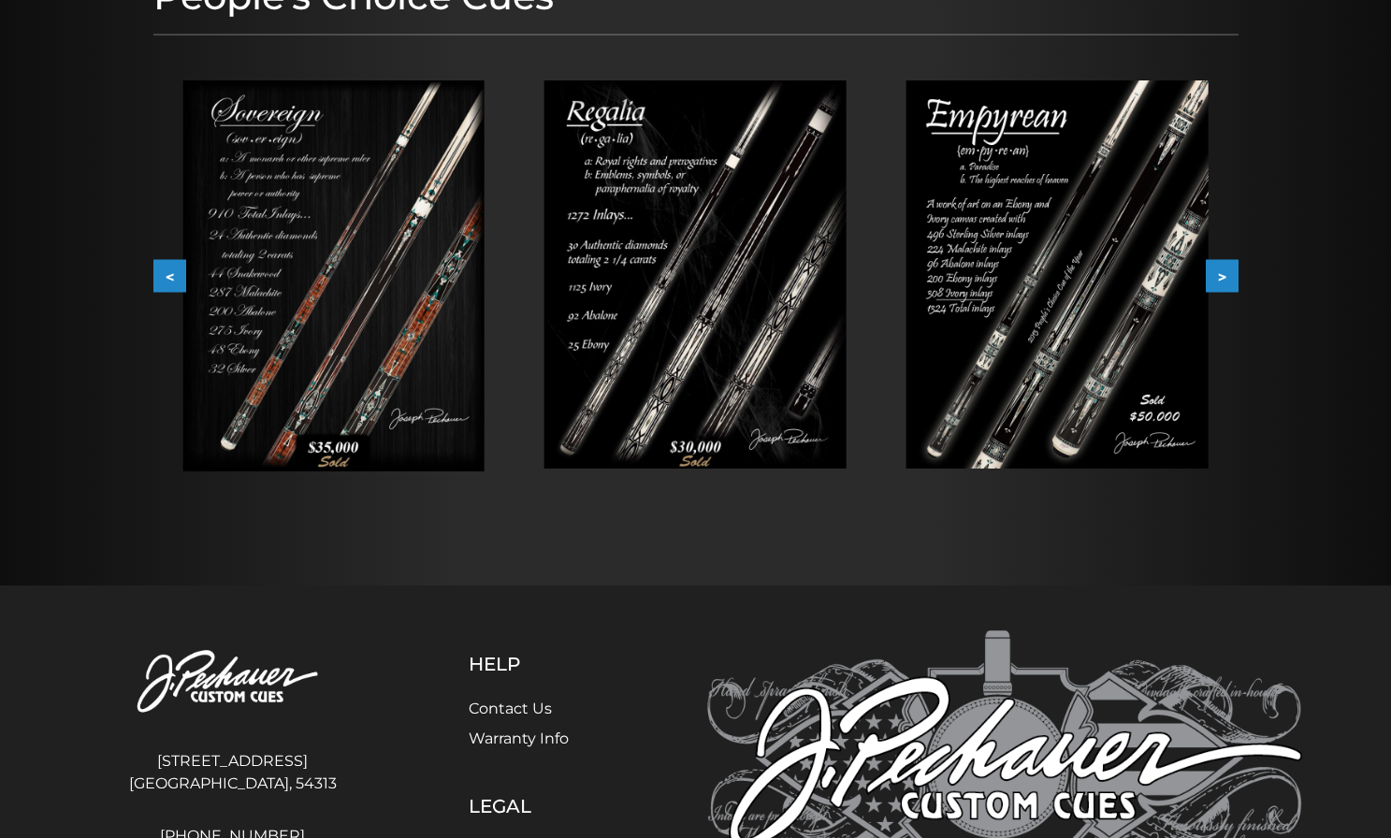
click at [1218, 275] on button ">" at bounding box center [1222, 276] width 33 height 33
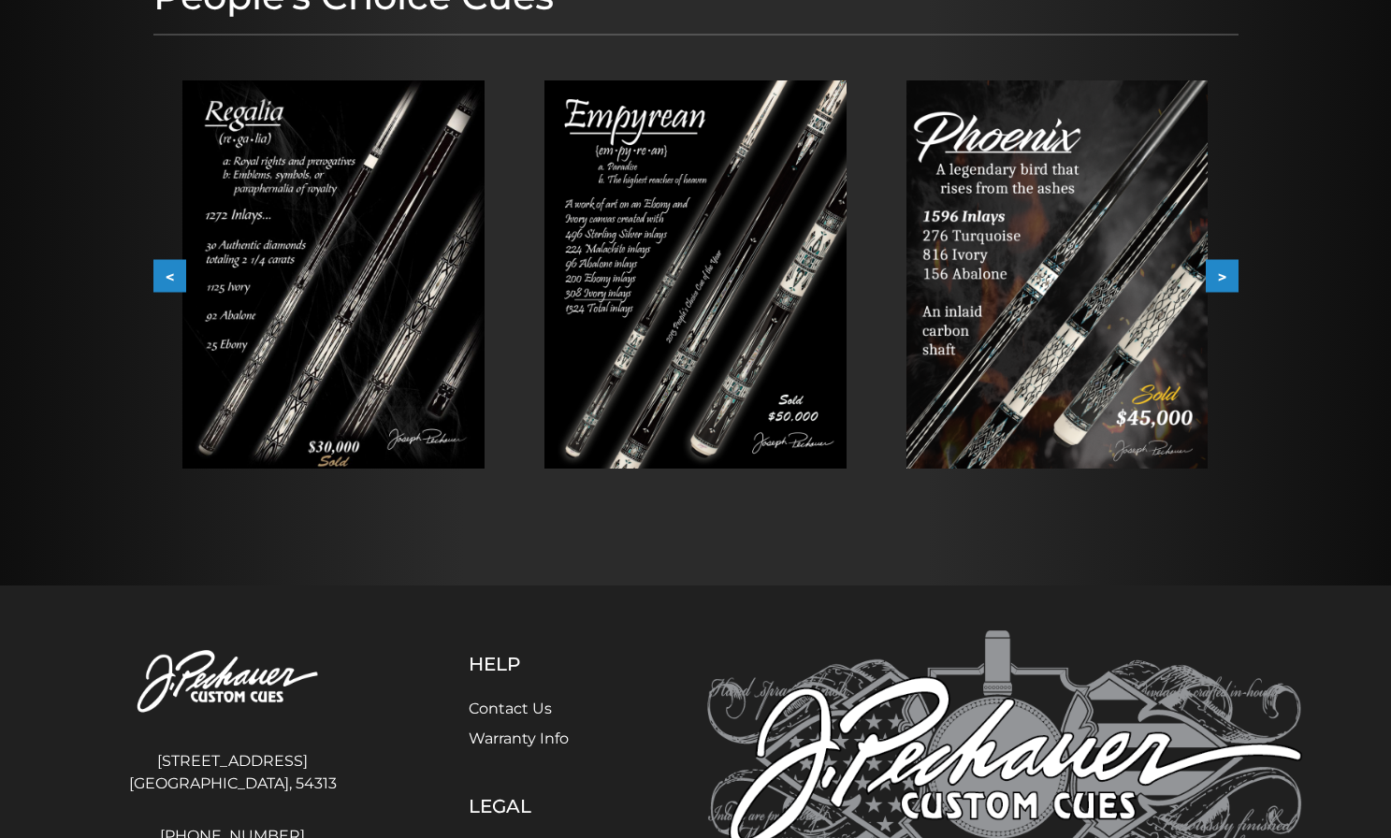
click at [1218, 275] on button ">" at bounding box center [1222, 276] width 33 height 33
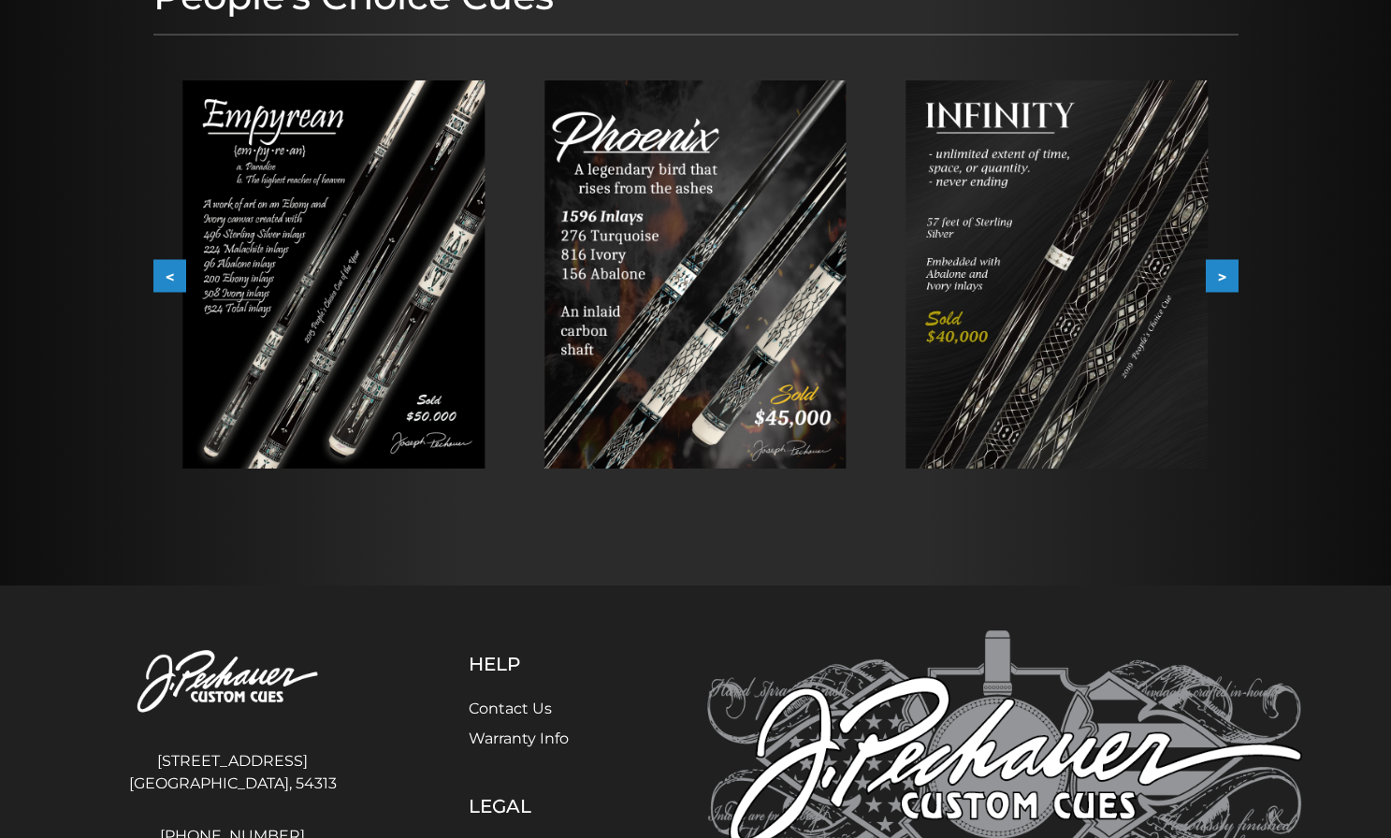
click at [1218, 275] on button ">" at bounding box center [1222, 276] width 33 height 33
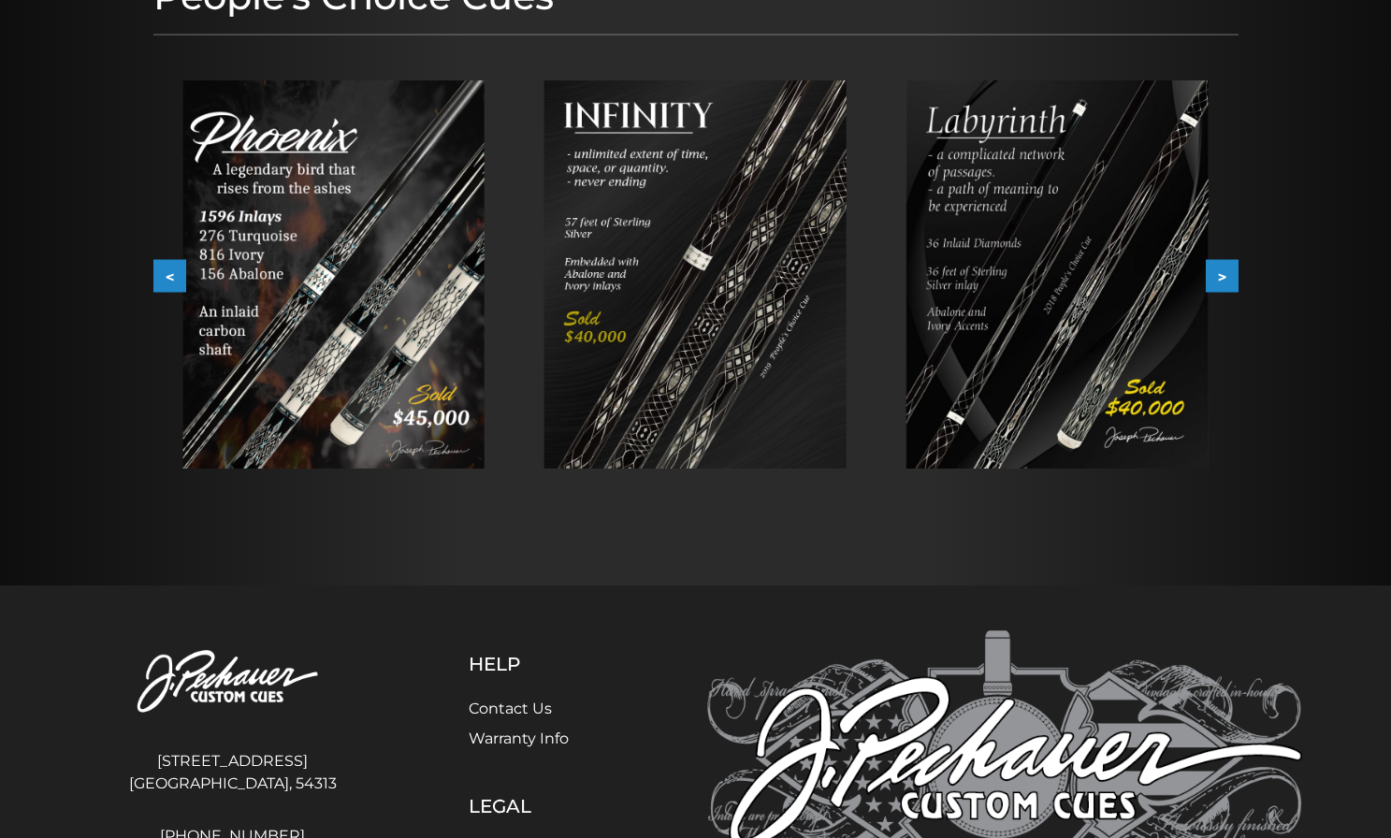
click at [1218, 275] on button ">" at bounding box center [1222, 276] width 33 height 33
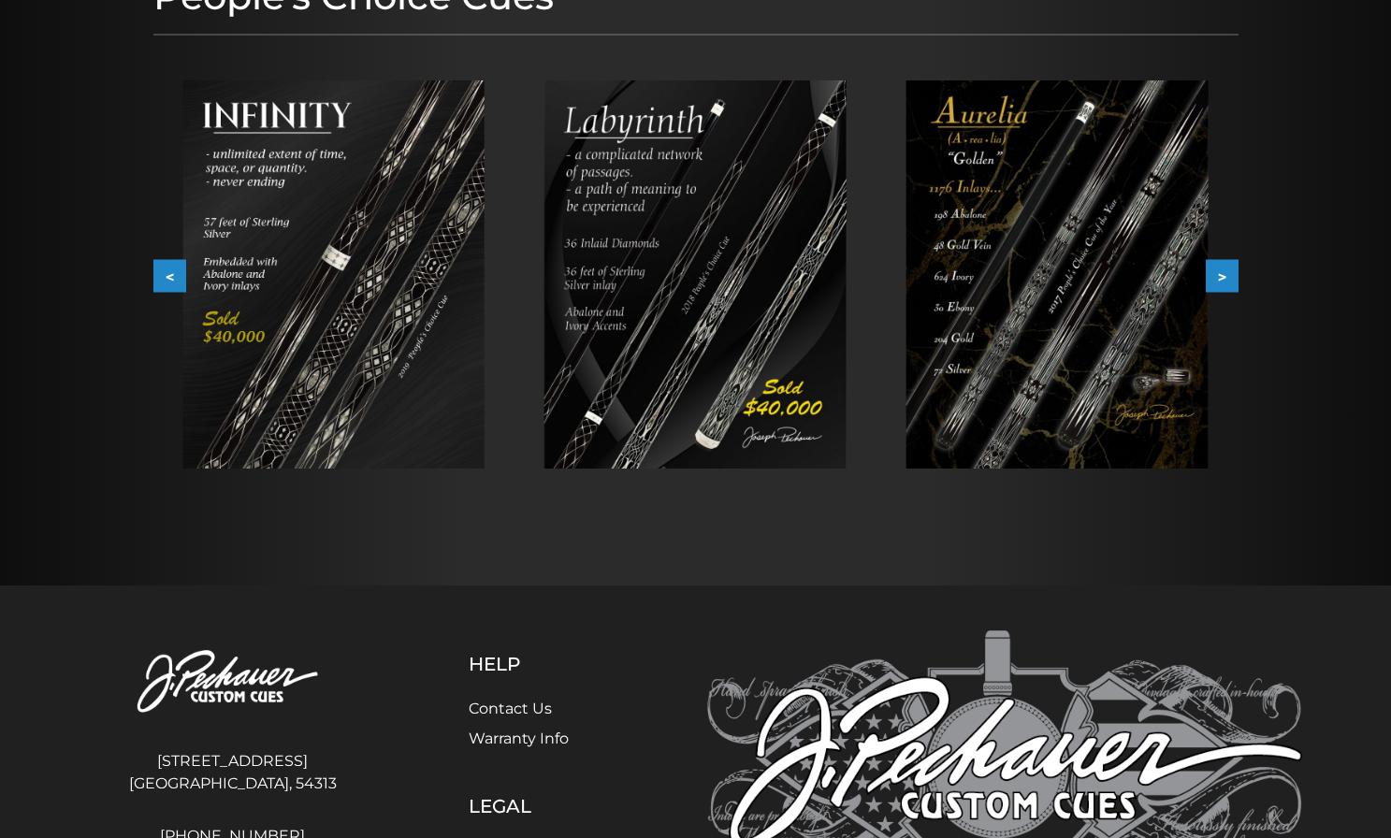
click at [1218, 275] on button ">" at bounding box center [1222, 276] width 33 height 33
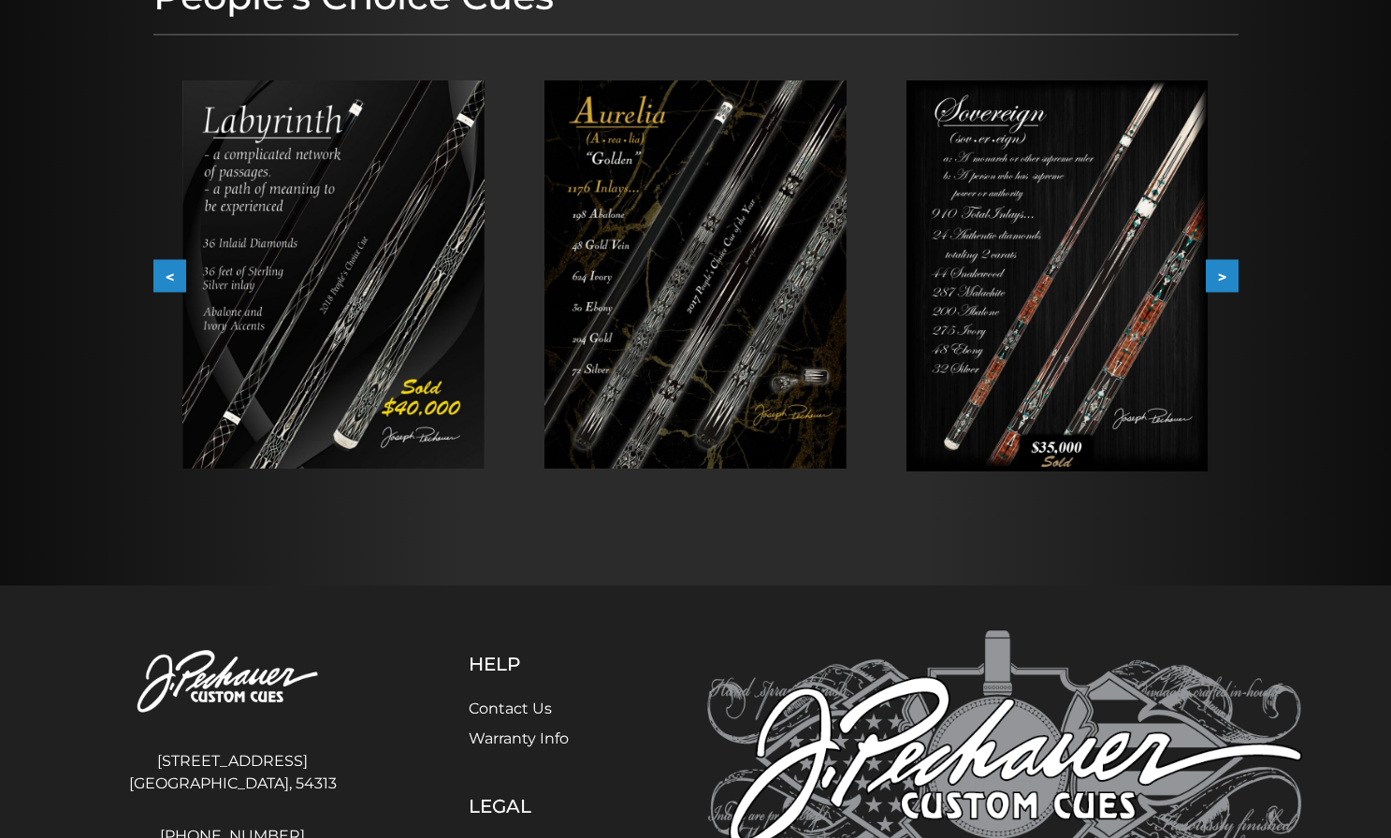
click at [686, 239] on img at bounding box center [695, 274] width 302 height 388
